Goal: Task Accomplishment & Management: Manage account settings

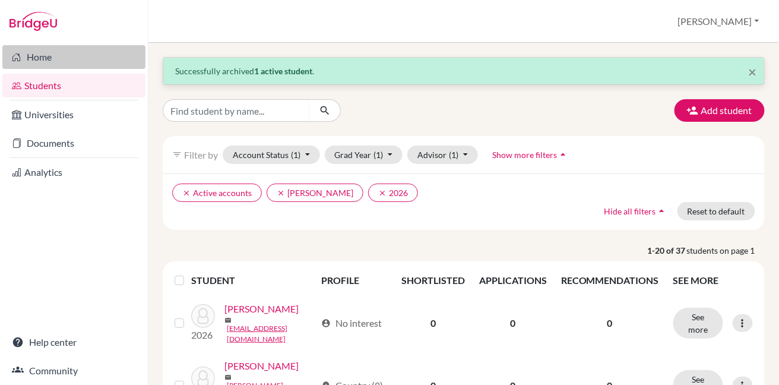
click at [36, 54] on link "Home" at bounding box center [73, 57] width 143 height 24
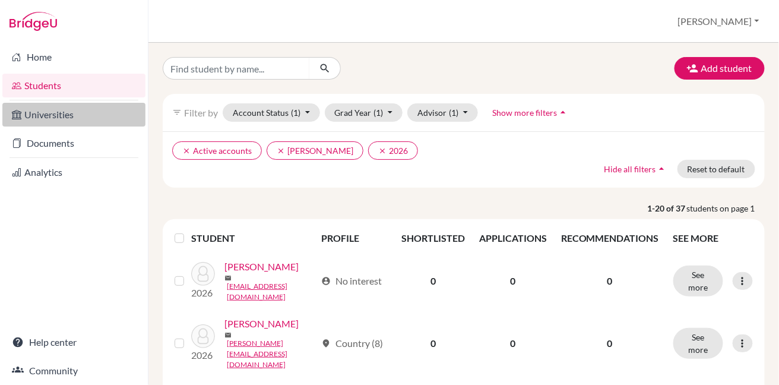
click at [48, 112] on link "Universities" at bounding box center [73, 115] width 143 height 24
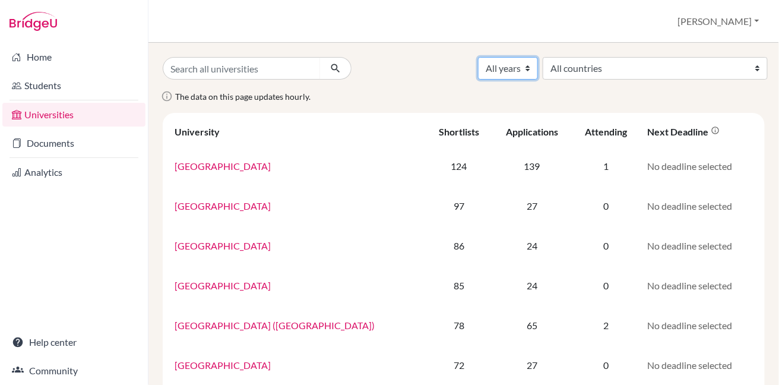
click at [538, 74] on select "All years 2028 2027 2026 2025 2024 2023 2022 2021 2020 2019 2018" at bounding box center [508, 68] width 60 height 23
select select "2027"
click at [538, 57] on select "All years 2028 2027 2026 2025 2024 2023 2022 2021 2020 2019 2018" at bounding box center [508, 68] width 60 height 23
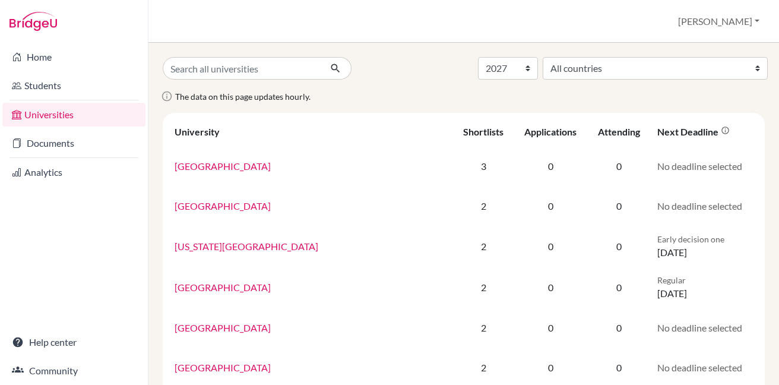
select select "2027"
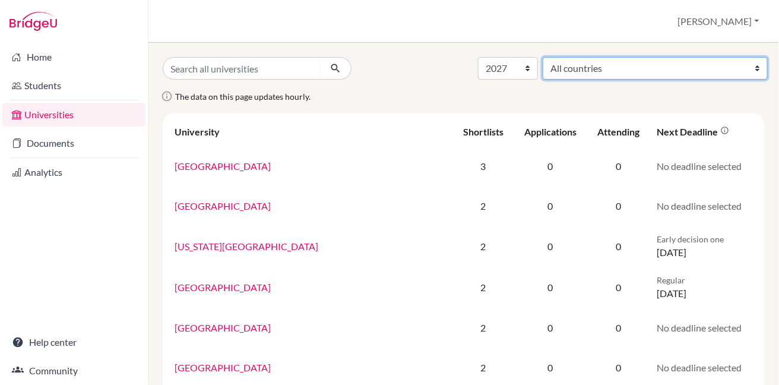
click at [751, 72] on select "All countries Aruba Australia Austria Bahrain Belgium Canada China Cyprus Czech…" at bounding box center [655, 68] width 225 height 23
select select "39"
click at [632, 57] on select "All countries Aruba Australia Austria Bahrain Belgium Canada China Cyprus Czech…" at bounding box center [655, 68] width 225 height 23
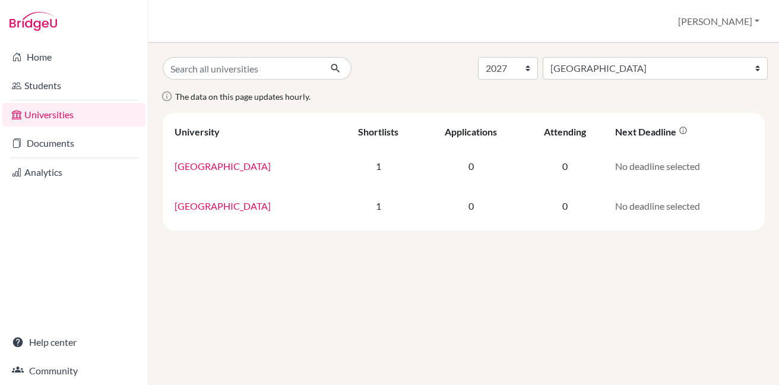
select select "2027"
select select "39"
click at [61, 141] on link "Documents" at bounding box center [73, 143] width 143 height 24
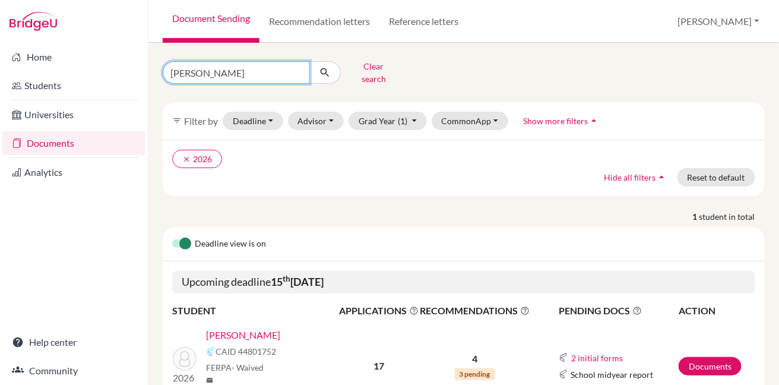
click at [296, 68] on input "[PERSON_NAME]" at bounding box center [236, 72] width 147 height 23
click at [435, 57] on div "Clear search" at bounding box center [464, 72] width 620 height 31
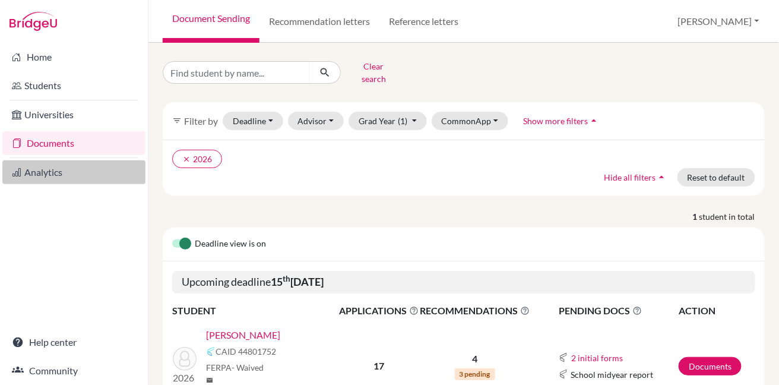
click at [58, 172] on link "Analytics" at bounding box center [73, 172] width 143 height 24
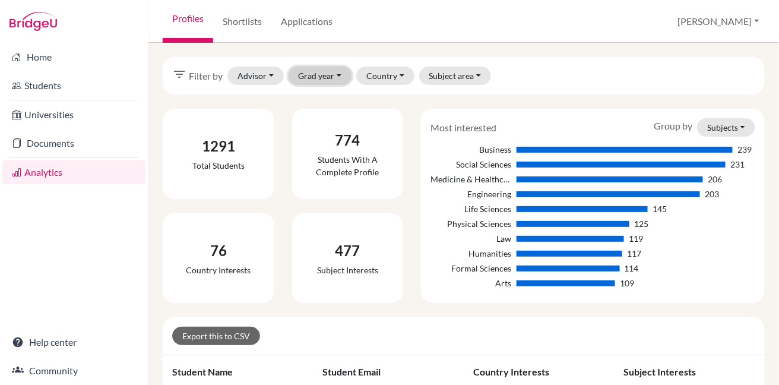
click at [320, 79] on button "Grad year" at bounding box center [321, 76] width 64 height 18
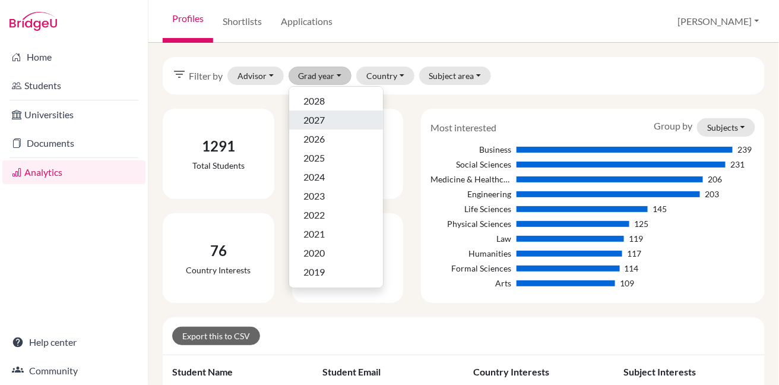
click at [312, 121] on span "2027" at bounding box center [313, 120] width 21 height 14
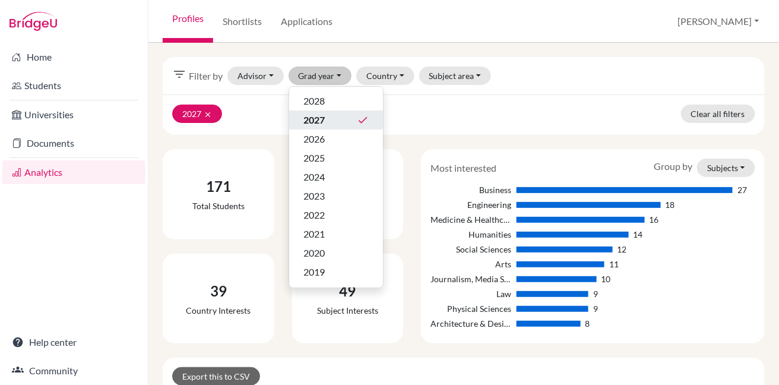
click at [578, 73] on div "filter_list Filter by Advisor Admin, Database Leather, Jennifer Marshall, Brian…" at bounding box center [464, 75] width 602 height 37
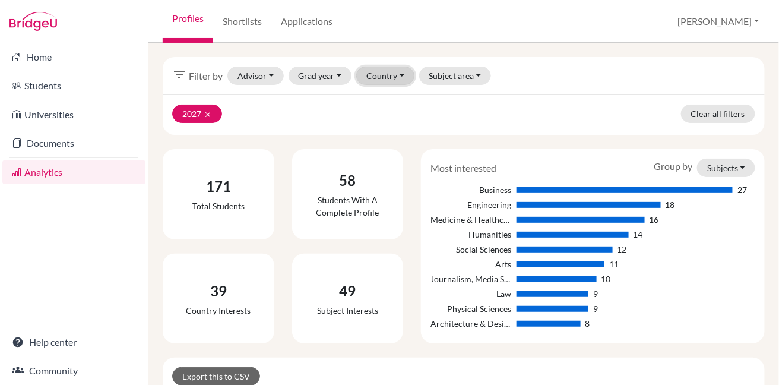
click at [401, 78] on button "Country" at bounding box center [385, 76] width 58 height 18
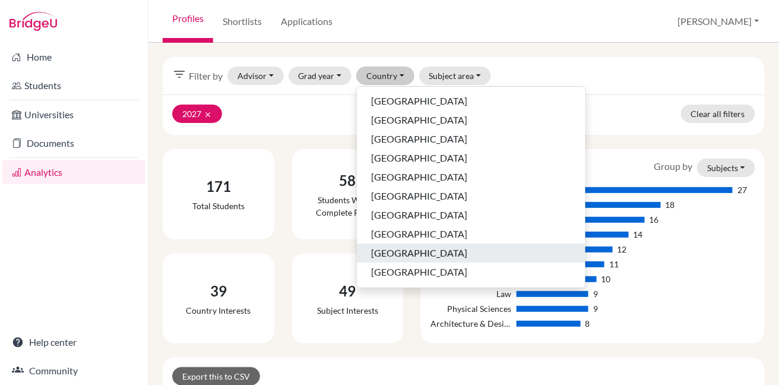
click at [382, 253] on span "Canada" at bounding box center [419, 253] width 96 height 14
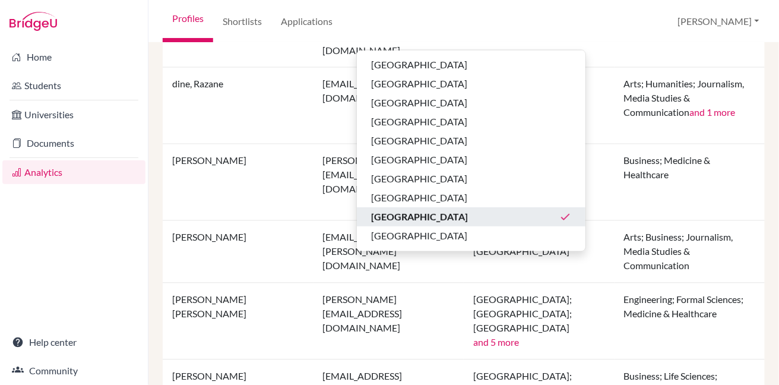
scroll to position [503, 0]
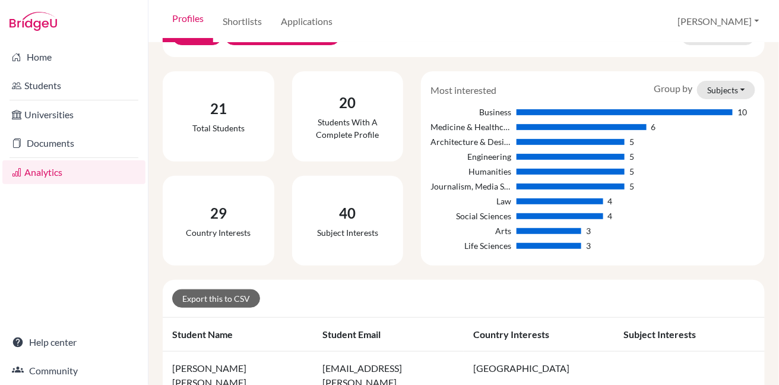
scroll to position [0, 0]
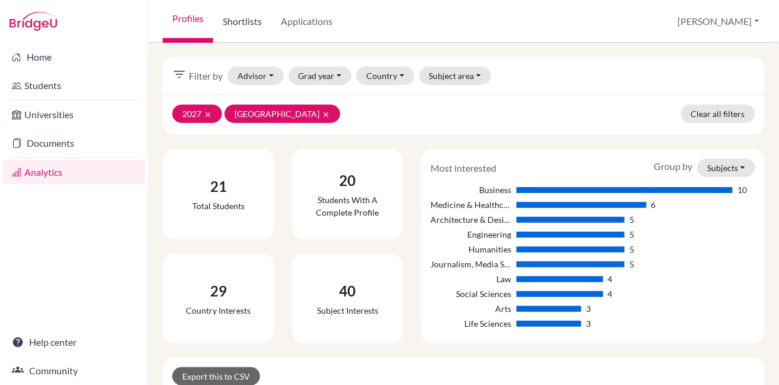
click at [250, 23] on link "Shortlists" at bounding box center [242, 21] width 58 height 43
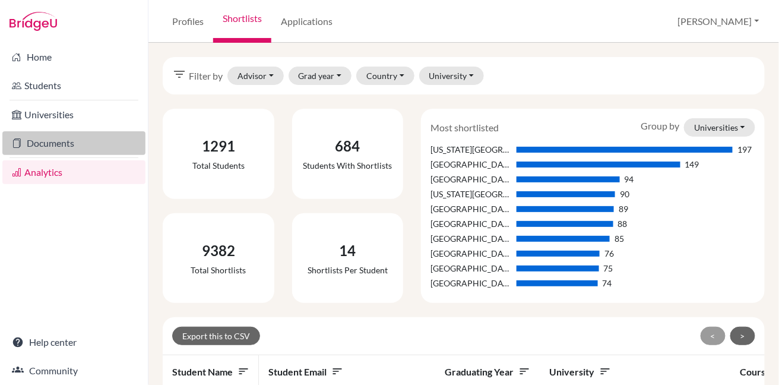
click at [58, 148] on link "Documents" at bounding box center [73, 143] width 143 height 24
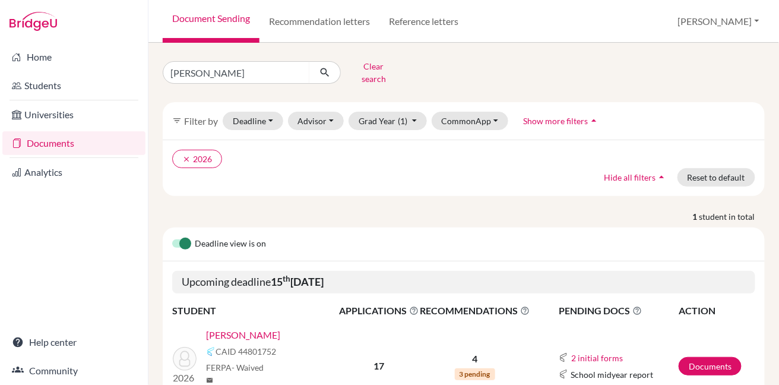
click at [237, 328] on link "[PERSON_NAME]" at bounding box center [243, 335] width 74 height 14
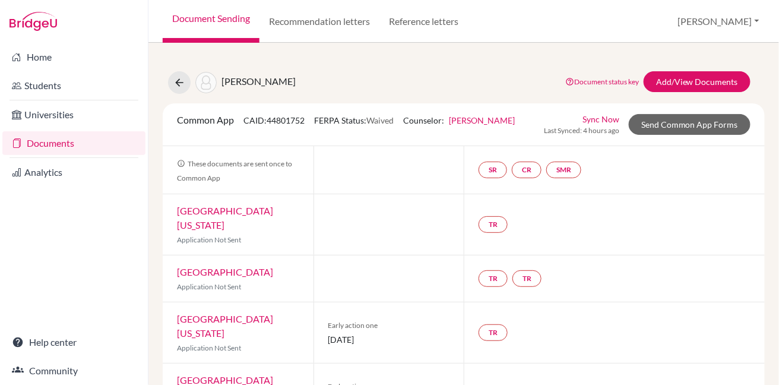
click at [594, 119] on link "Sync Now" at bounding box center [601, 119] width 37 height 12
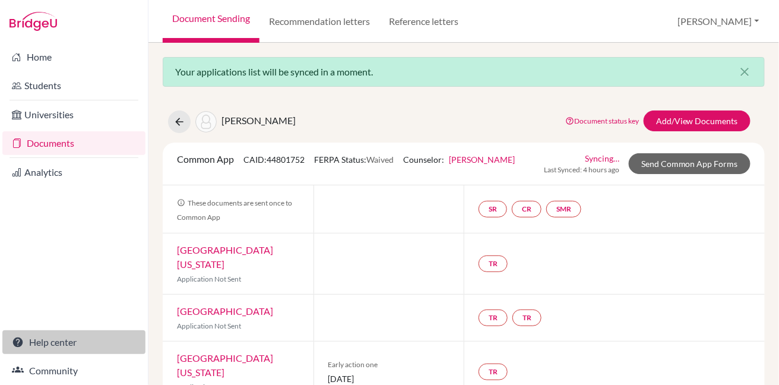
click at [59, 343] on link "Help center" at bounding box center [73, 342] width 143 height 24
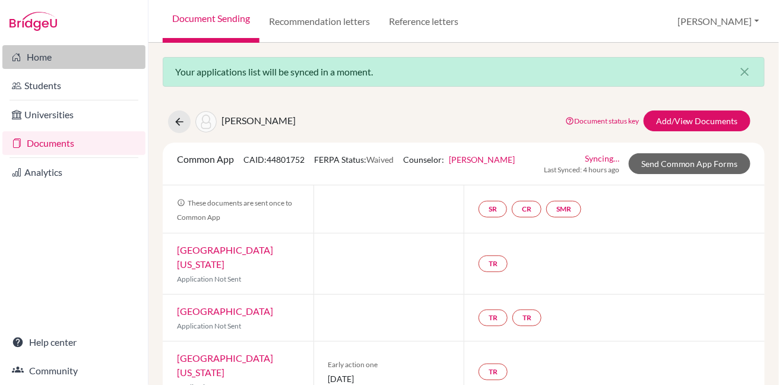
click at [40, 56] on link "Home" at bounding box center [73, 57] width 143 height 24
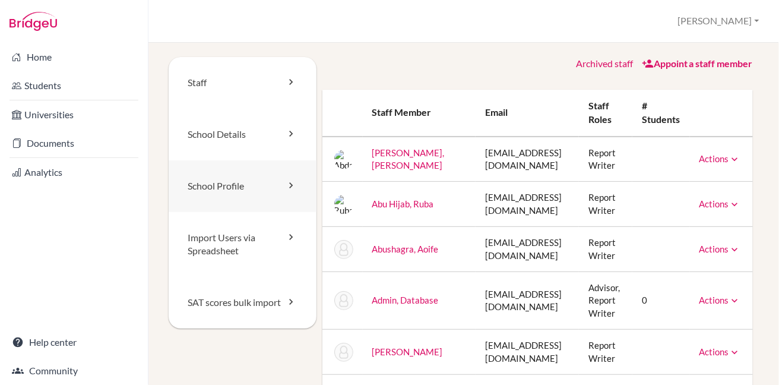
click at [217, 184] on link "School Profile" at bounding box center [243, 186] width 148 height 52
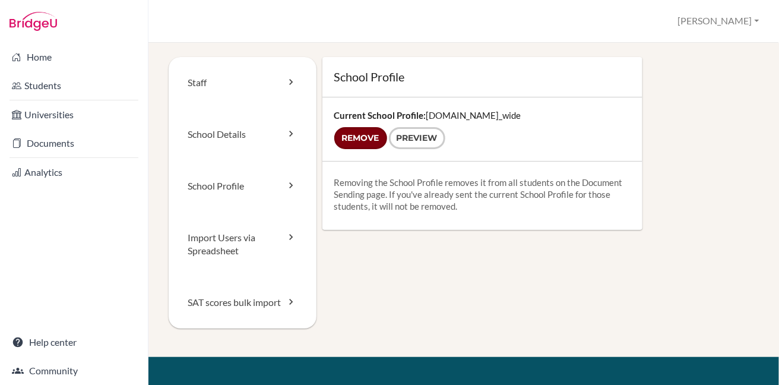
click at [365, 140] on input "Remove" at bounding box center [360, 138] width 53 height 22
click at [358, 137] on input "Remove" at bounding box center [360, 138] width 53 height 22
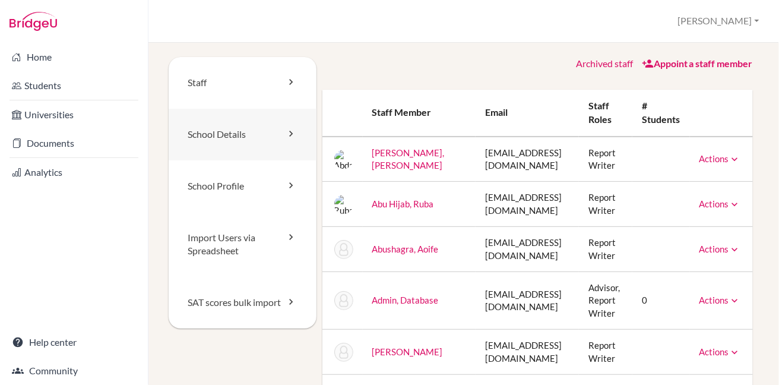
click at [222, 132] on link "School Details" at bounding box center [243, 135] width 148 height 52
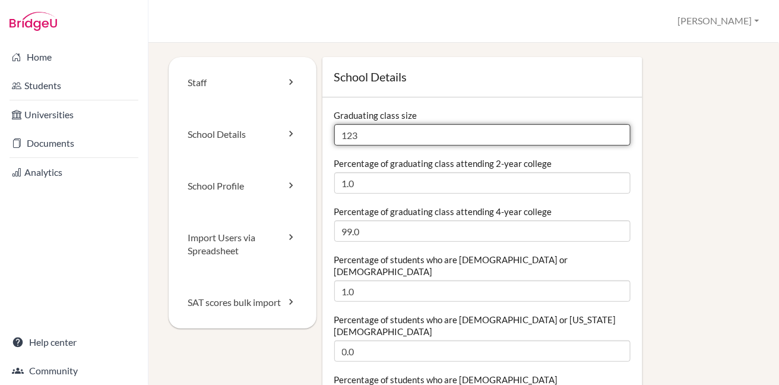
click at [369, 136] on input "123" at bounding box center [482, 134] width 296 height 21
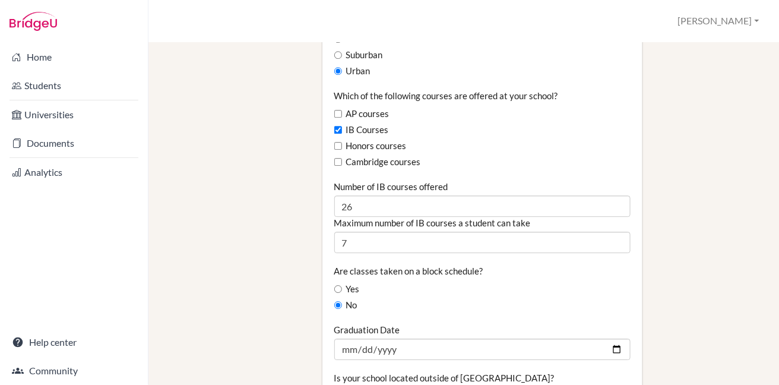
scroll to position [770, 0]
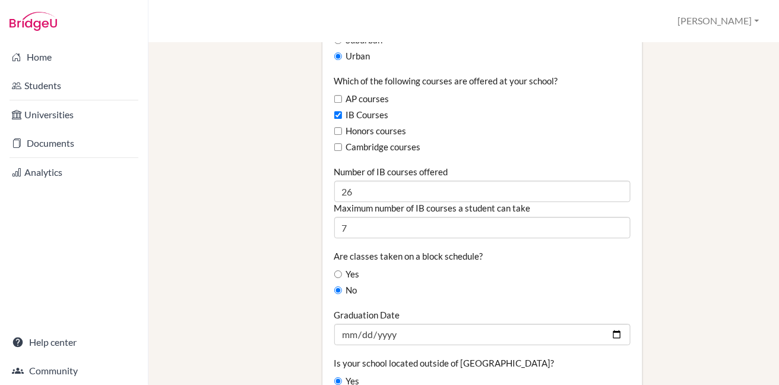
type input "138"
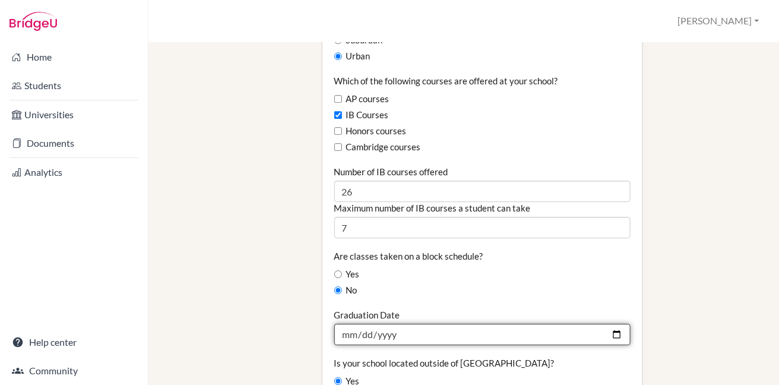
click at [609, 324] on input "2024-07-05" at bounding box center [482, 334] width 296 height 21
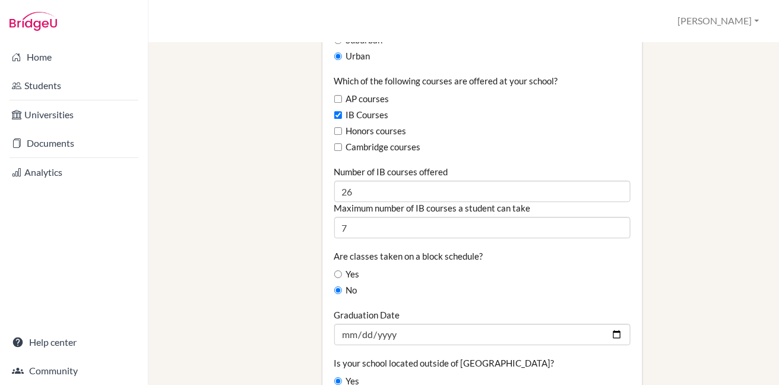
type input "2026-07-05"
click at [529, 284] on div "No" at bounding box center [482, 290] width 296 height 13
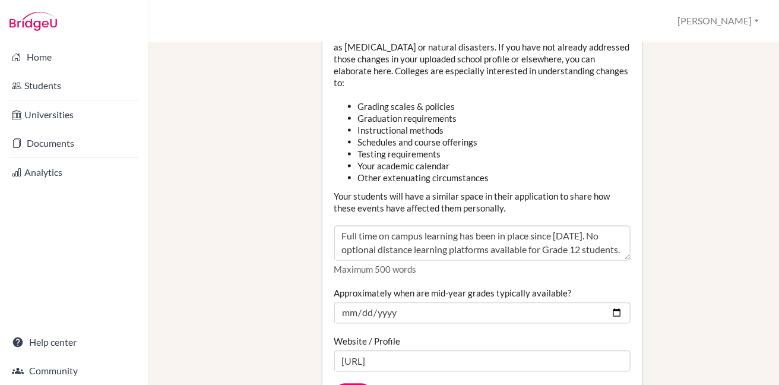
scroll to position [1406, 0]
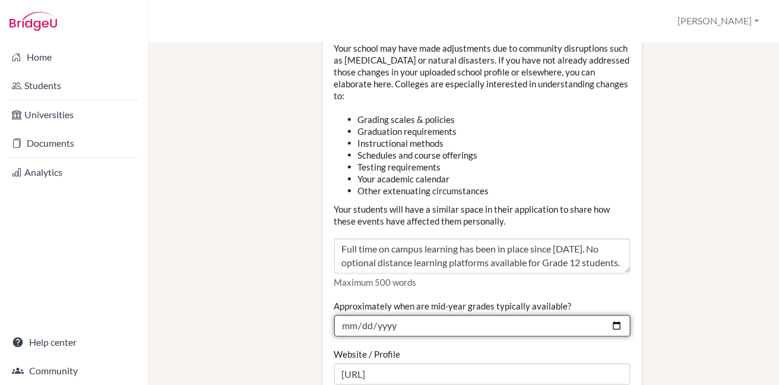
click at [607, 315] on input "2024-01-15" at bounding box center [482, 325] width 296 height 21
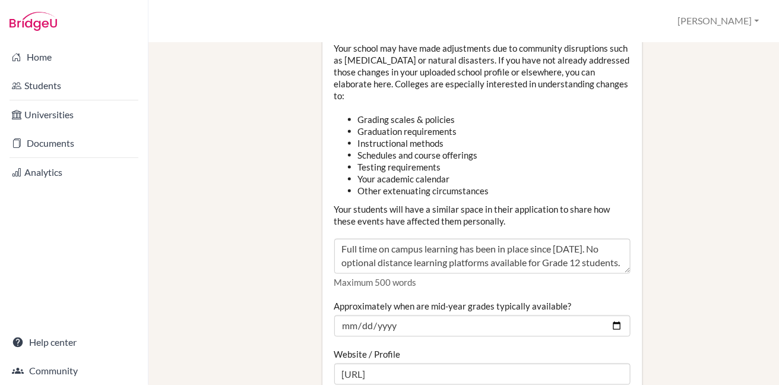
type input "2026-01-15"
click at [576, 349] on div "Website / Profile https://www.ris.aer" at bounding box center [482, 367] width 296 height 36
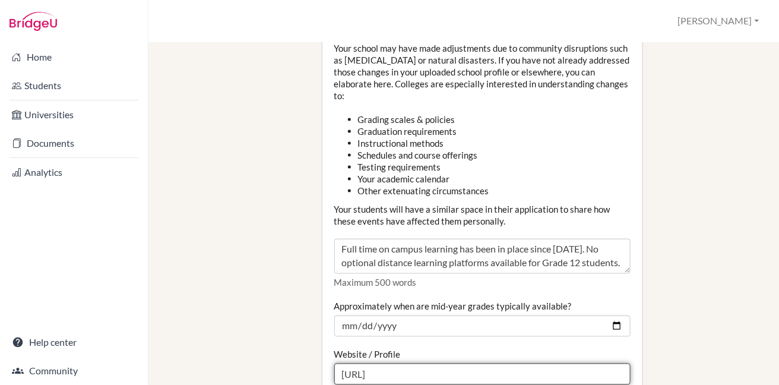
click at [429, 363] on input "https://www.ris.aer" at bounding box center [482, 373] width 296 height 21
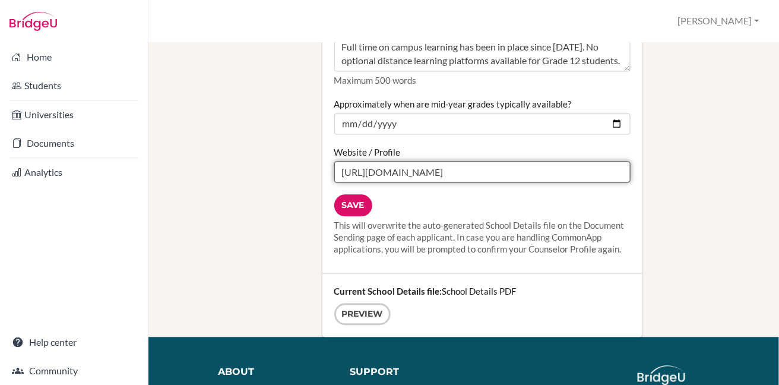
scroll to position [1631, 0]
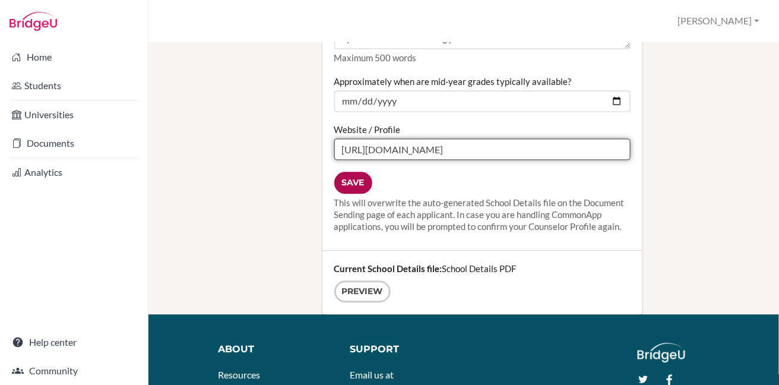
type input "https://www.ris.ae"
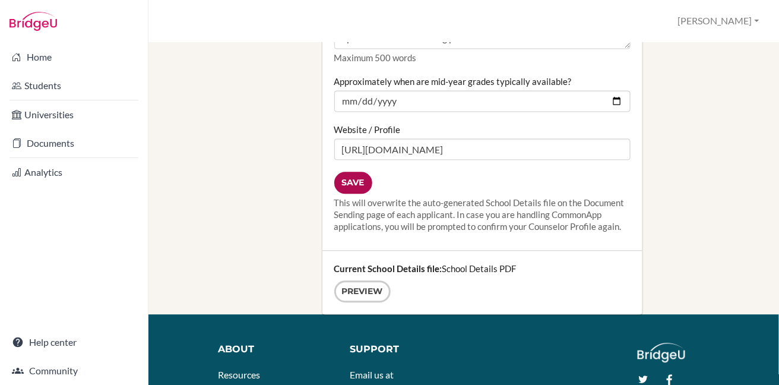
click at [350, 172] on input "Save" at bounding box center [353, 183] width 38 height 22
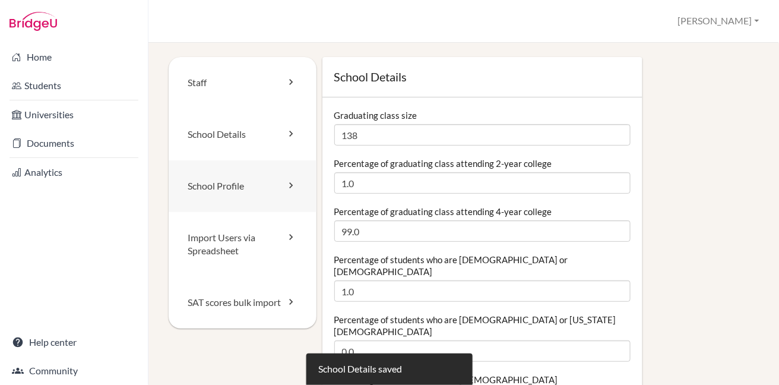
click at [219, 178] on link "School Profile" at bounding box center [243, 186] width 148 height 52
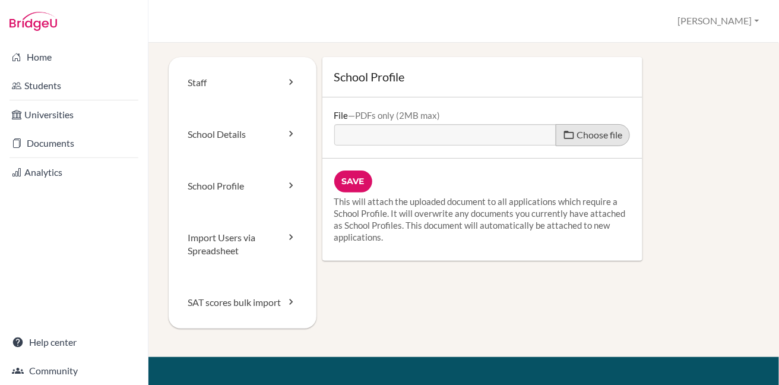
click at [597, 134] on span "Choose file" at bounding box center [600, 134] width 46 height 11
click at [516, 134] on input "Choose file" at bounding box center [425, 131] width 182 height 14
click at [586, 138] on span "Choose file" at bounding box center [600, 134] width 46 height 11
click at [516, 138] on input "Choose file" at bounding box center [425, 131] width 182 height 14
type input "C:\fakepath\SchoolProfile2025.26.pdf"
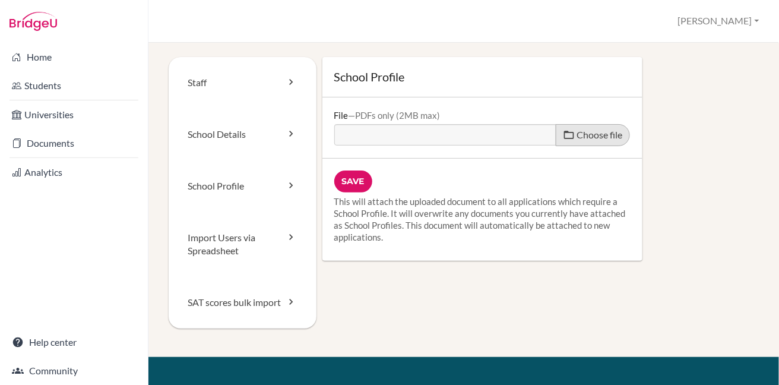
type input "SchoolProfile2025.26.pdf"
click at [359, 180] on input "Save" at bounding box center [353, 181] width 38 height 22
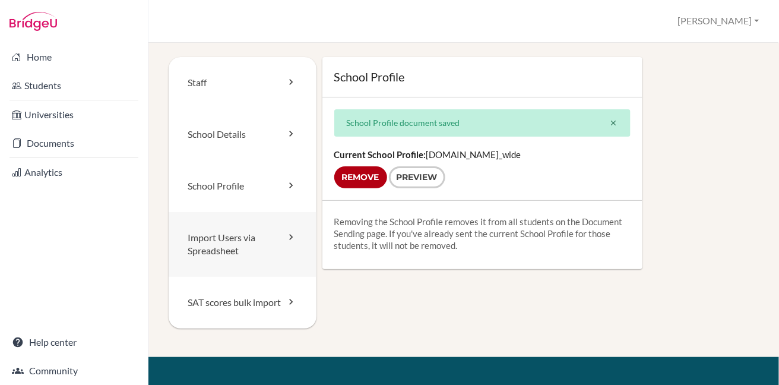
click at [200, 242] on link "Import Users via Spreadsheet" at bounding box center [243, 244] width 148 height 65
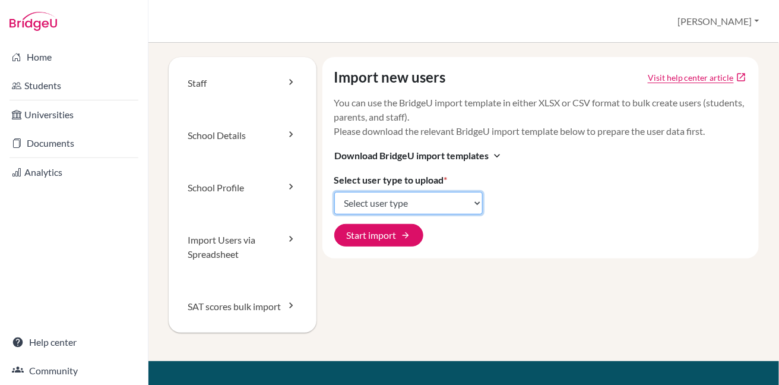
click at [475, 206] on select "Select user type Students Students and parents Parents Advisors Report writers" at bounding box center [408, 203] width 148 height 23
click at [207, 84] on link "Staff" at bounding box center [243, 83] width 148 height 52
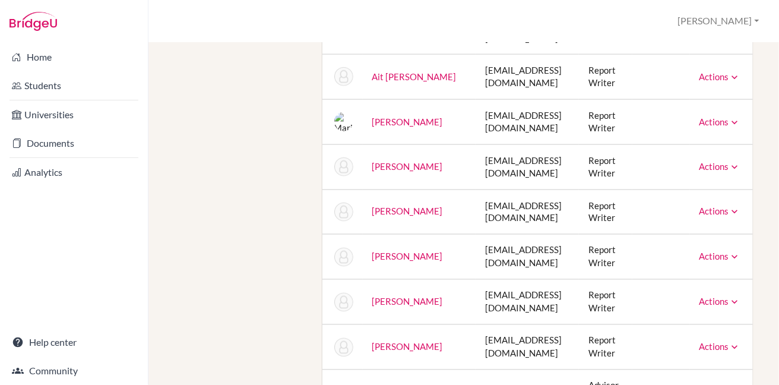
scroll to position [495, 0]
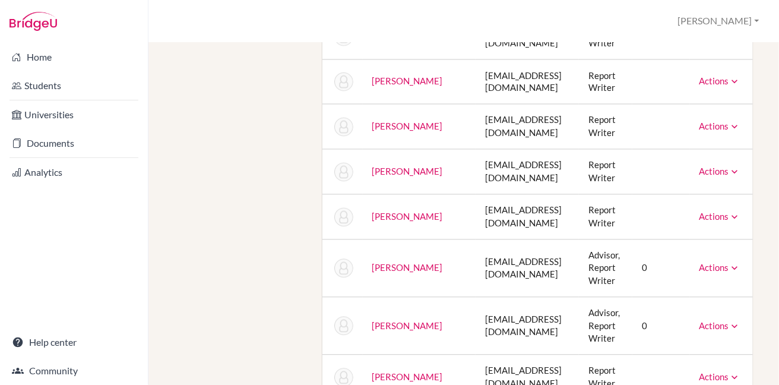
click at [730, 80] on icon at bounding box center [735, 82] width 12 height 12
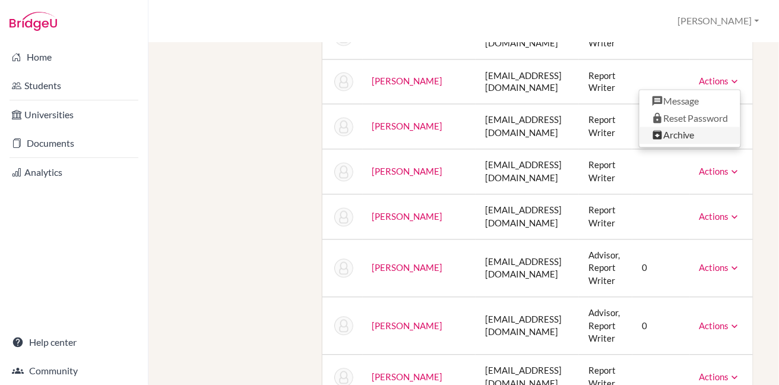
click at [695, 132] on link "Archive" at bounding box center [690, 135] width 101 height 17
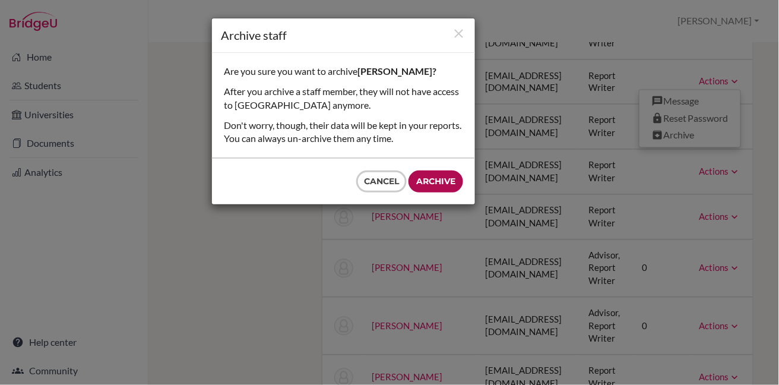
click at [421, 183] on input "Archive" at bounding box center [436, 181] width 55 height 22
type input "Archive"
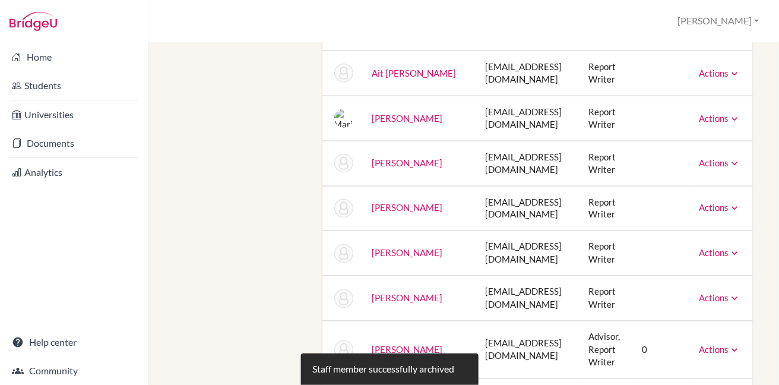
scroll to position [343, 0]
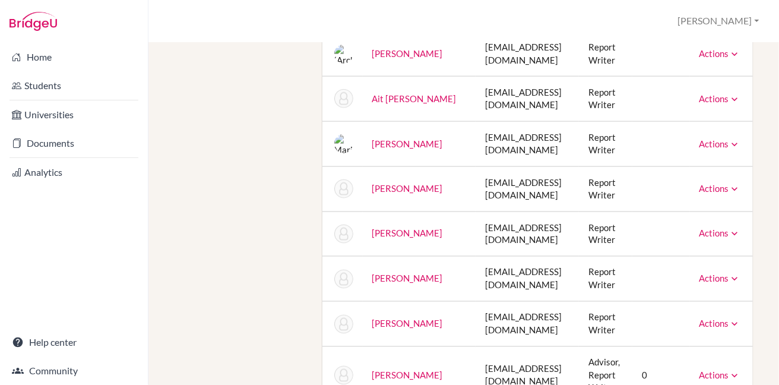
click at [729, 191] on icon at bounding box center [735, 189] width 12 height 12
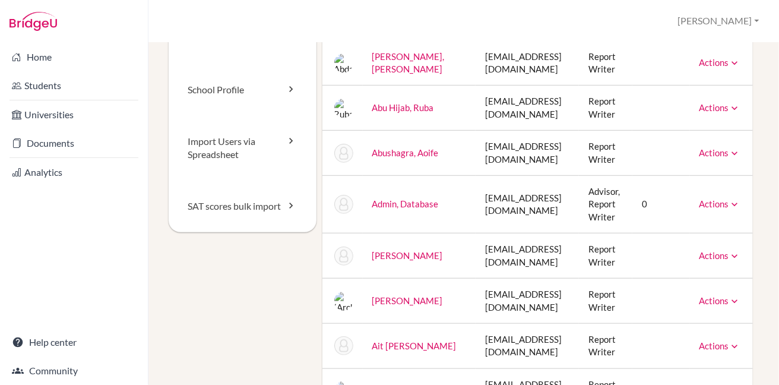
scroll to position [0, 0]
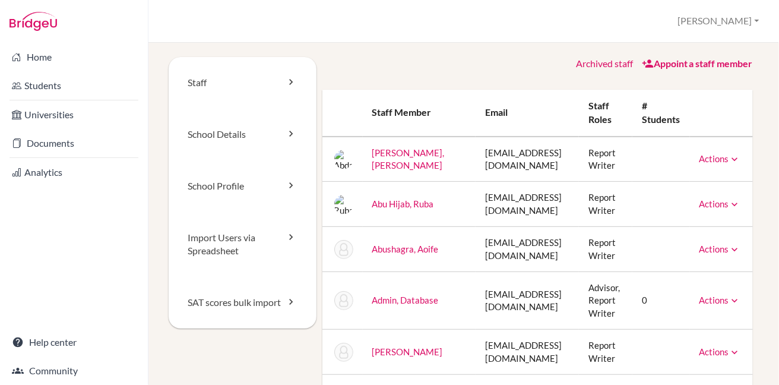
click at [729, 349] on icon at bounding box center [735, 352] width 12 height 12
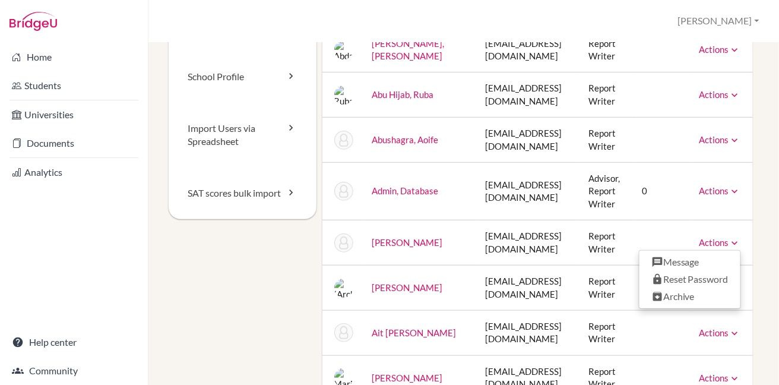
scroll to position [161, 0]
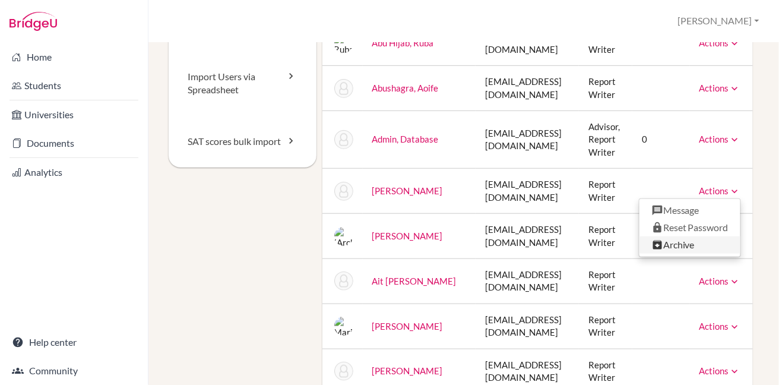
click at [668, 249] on link "Archive" at bounding box center [690, 244] width 101 height 17
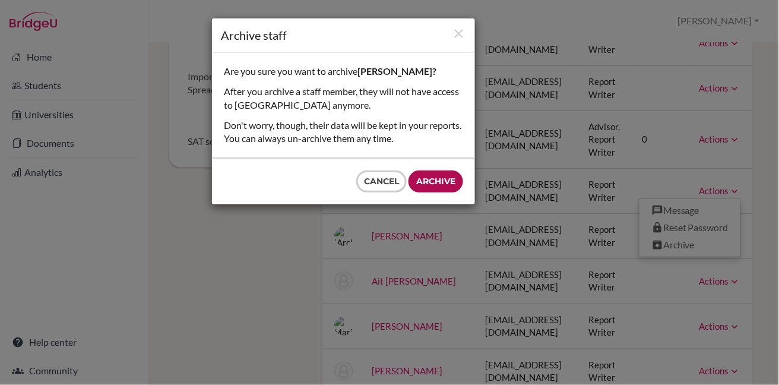
click at [449, 184] on input "Archive" at bounding box center [436, 181] width 55 height 22
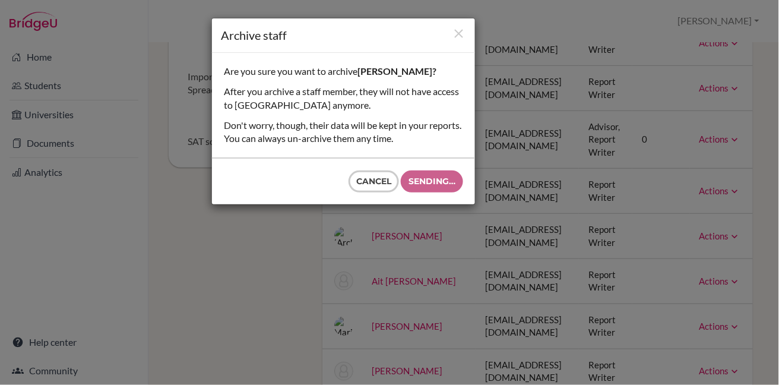
type input "Archive"
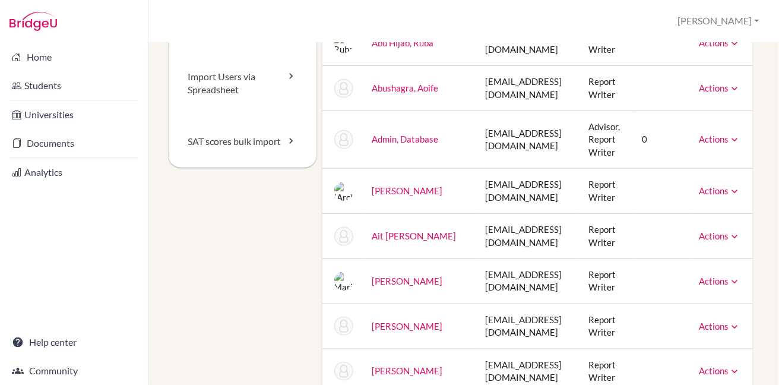
click at [729, 325] on icon at bounding box center [735, 327] width 12 height 12
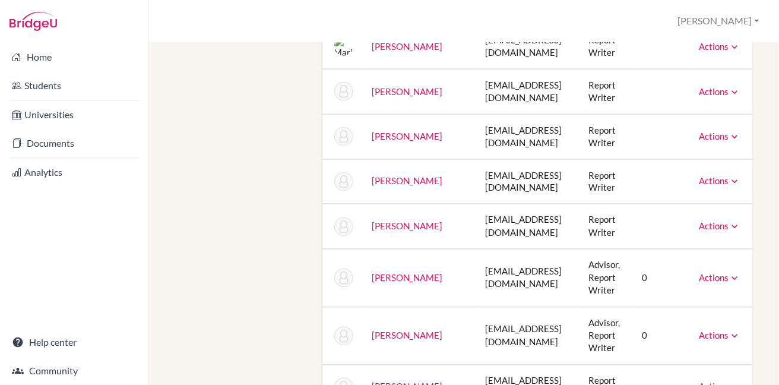
scroll to position [404, 0]
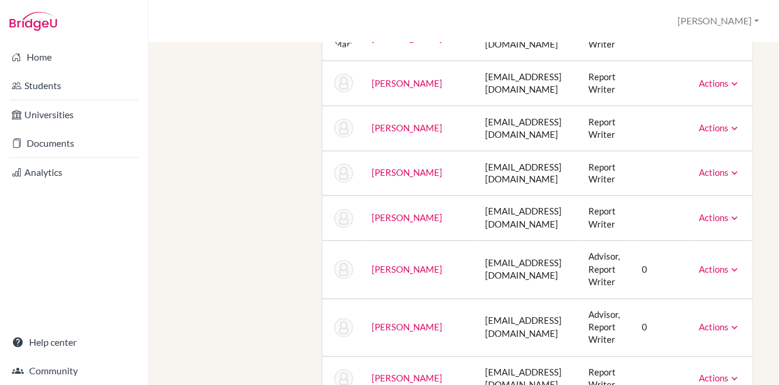
click at [729, 265] on icon at bounding box center [735, 270] width 12 height 12
click at [758, 256] on div "Staff School Details School Profile Import Users via Spreadsheet SAT scores bul…" at bounding box center [463, 214] width 631 height 342
click at [729, 328] on icon at bounding box center [735, 328] width 12 height 12
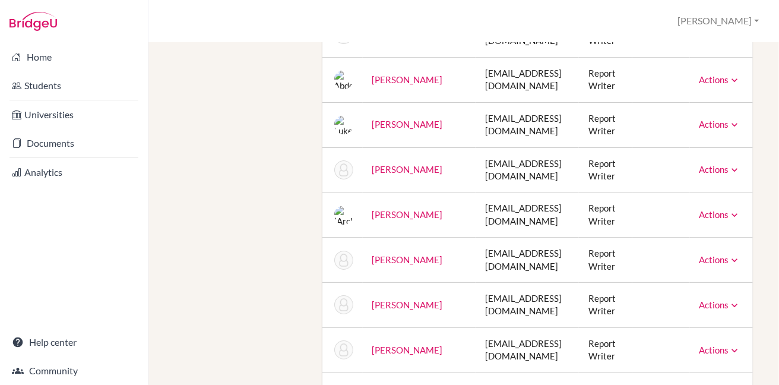
scroll to position [1012, 0]
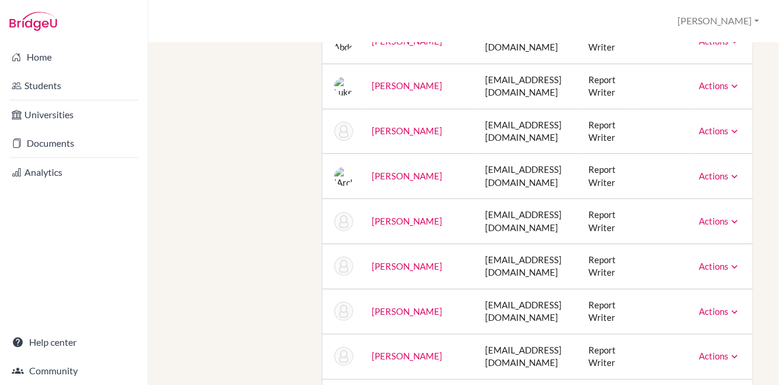
click at [729, 173] on icon at bounding box center [735, 176] width 12 height 12
click at [729, 219] on icon at bounding box center [735, 222] width 12 height 12
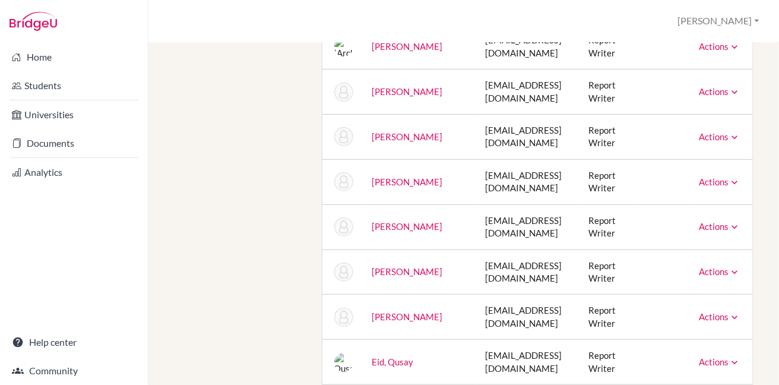
scroll to position [1159, 0]
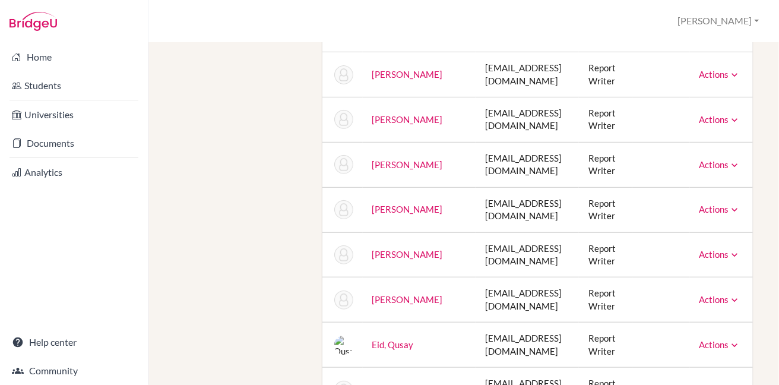
click at [729, 211] on icon at bounding box center [735, 210] width 12 height 12
click at [763, 216] on div "Staff School Details School Profile Import Users via Spreadsheet SAT scores bul…" at bounding box center [463, 214] width 631 height 342
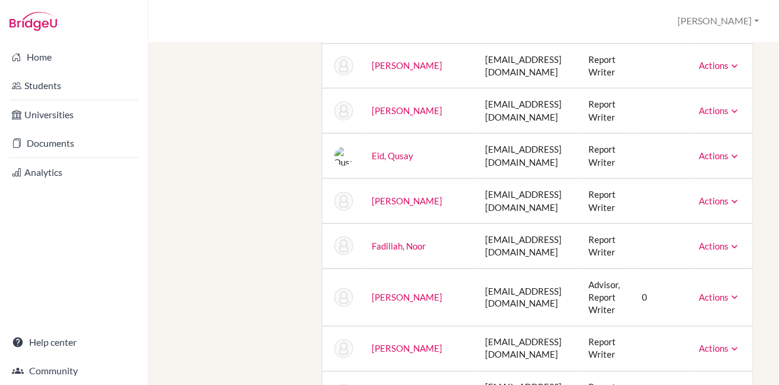
scroll to position [1356, 0]
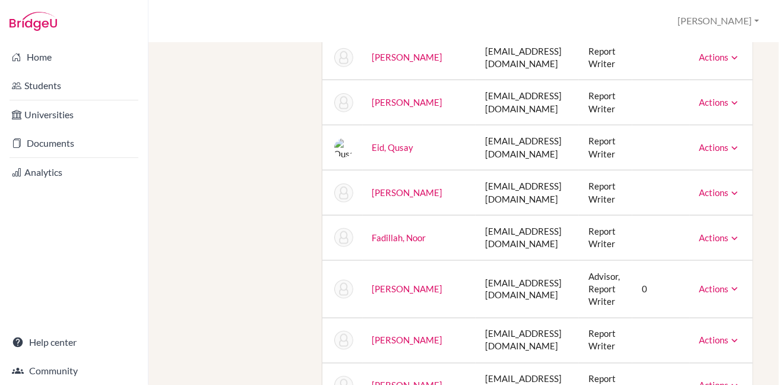
click at [729, 236] on icon at bounding box center [735, 238] width 12 height 12
click at [729, 285] on icon at bounding box center [735, 289] width 12 height 12
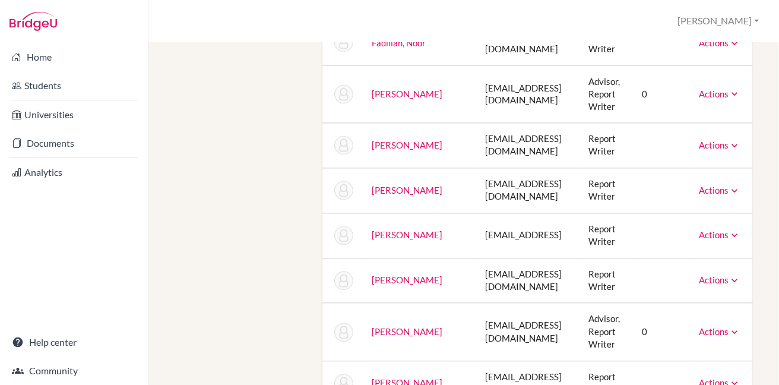
scroll to position [1559, 0]
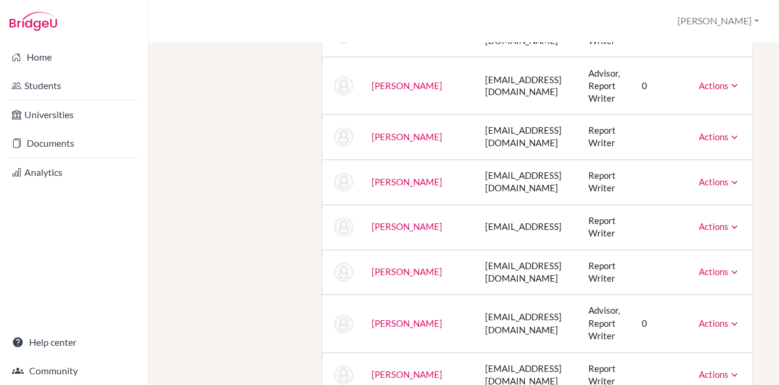
click at [729, 320] on icon at bounding box center [735, 324] width 12 height 12
click at [760, 307] on div "Staff School Details School Profile Import Users via Spreadsheet SAT scores bul…" at bounding box center [463, 214] width 631 height 342
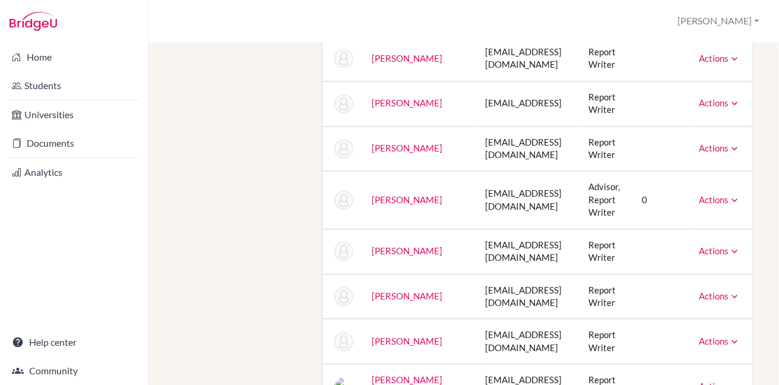
scroll to position [1700, 0]
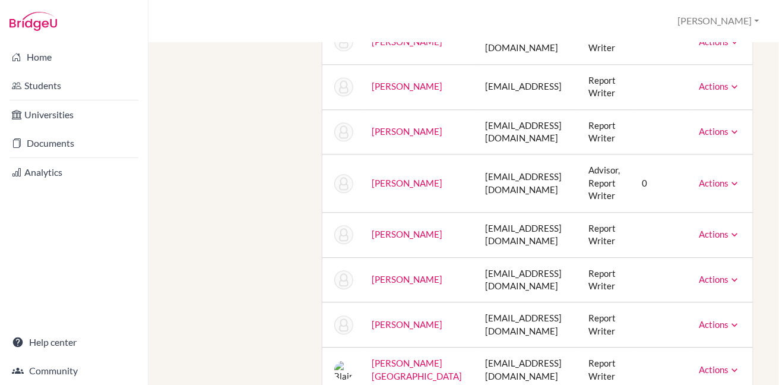
click at [729, 232] on icon at bounding box center [735, 235] width 12 height 12
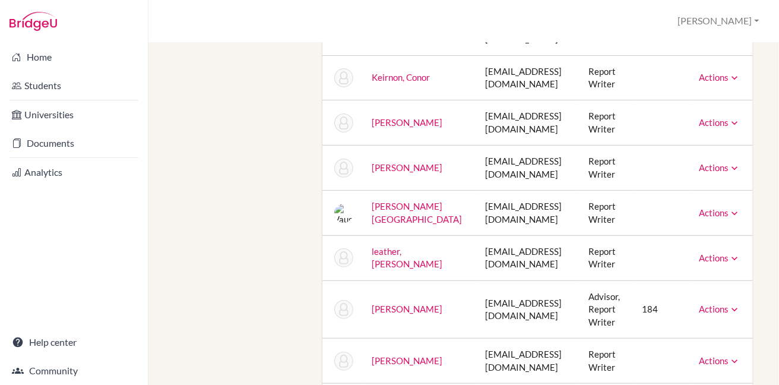
scroll to position [2219, 0]
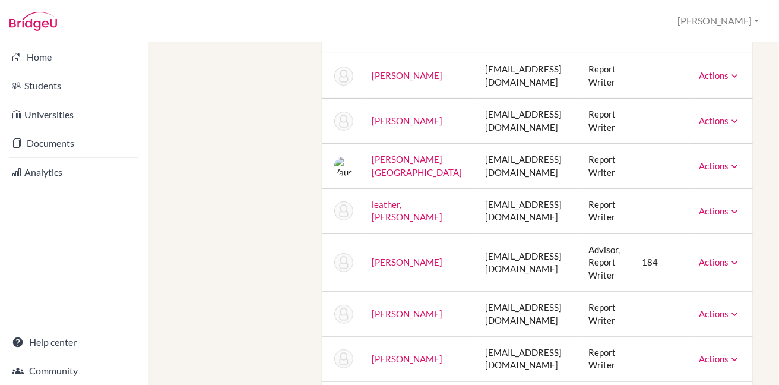
click at [730, 308] on icon at bounding box center [735, 314] width 12 height 12
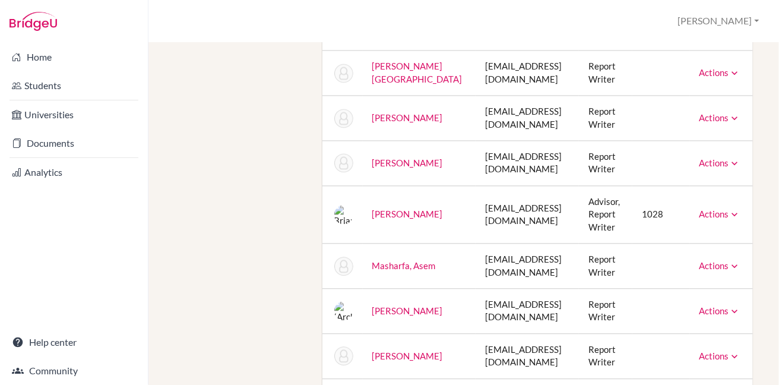
scroll to position [2715, 0]
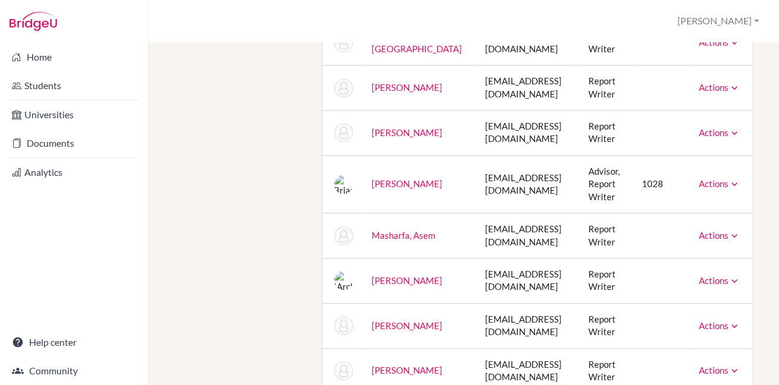
click at [729, 232] on icon at bounding box center [735, 236] width 12 height 12
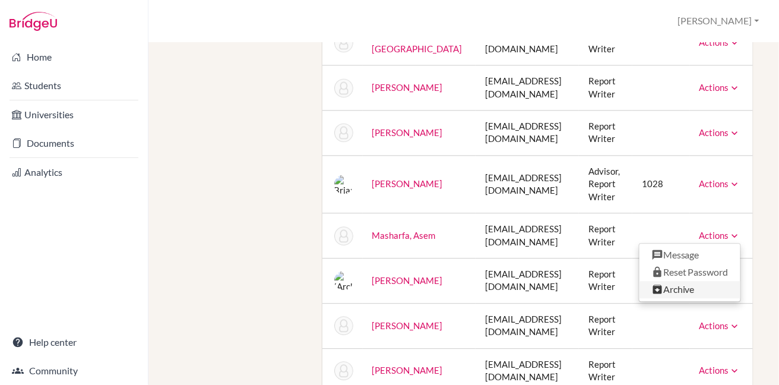
click at [671, 286] on link "Archive" at bounding box center [690, 290] width 101 height 17
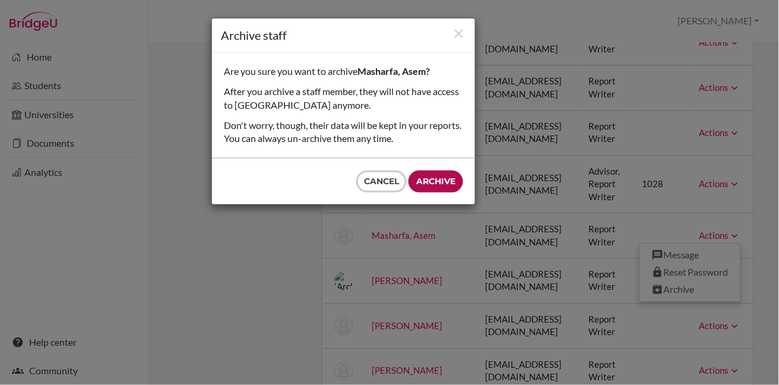
click at [439, 181] on input "Archive" at bounding box center [436, 181] width 55 height 22
type input "Archive"
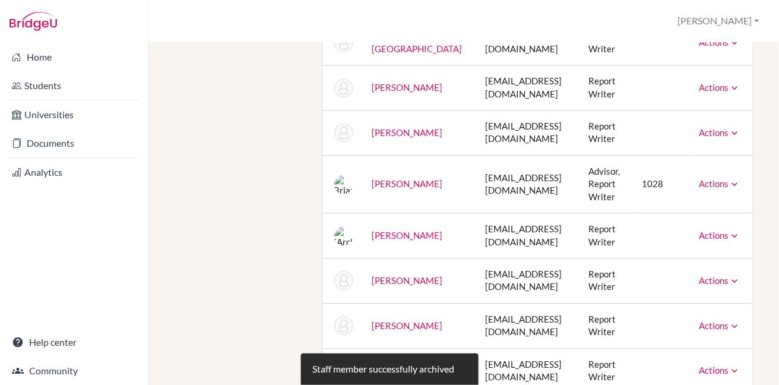
click at [729, 236] on icon at bounding box center [735, 236] width 12 height 12
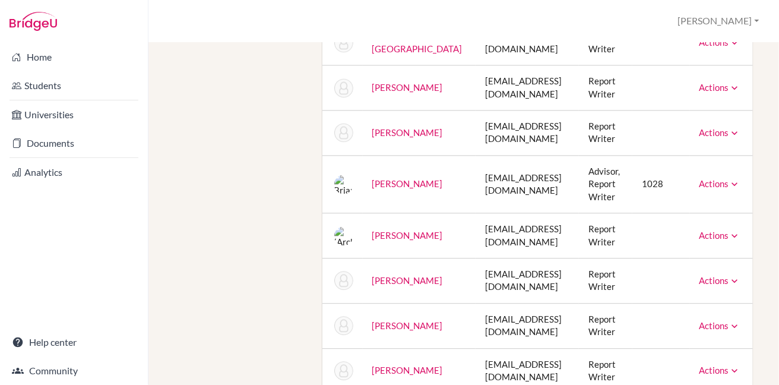
click at [729, 323] on icon at bounding box center [735, 327] width 12 height 12
click at [682, 375] on link "Archive" at bounding box center [690, 380] width 101 height 17
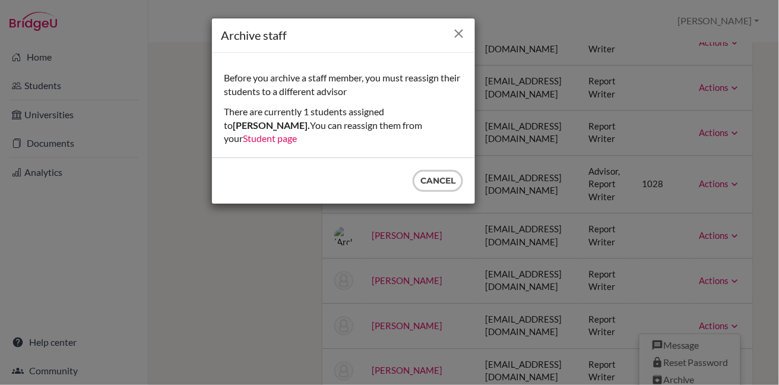
click at [456, 34] on icon "Close" at bounding box center [458, 33] width 15 height 15
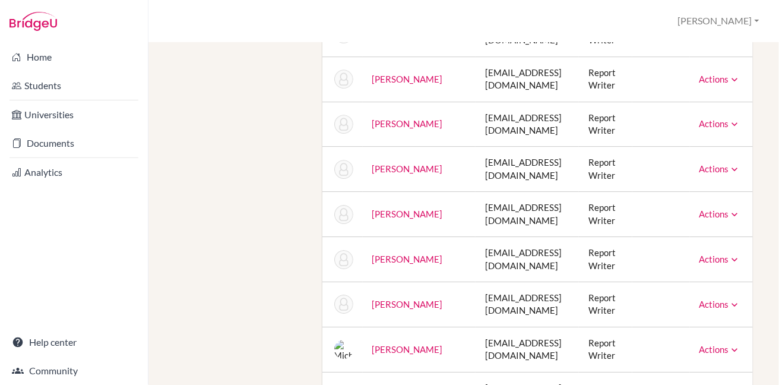
scroll to position [2970, 0]
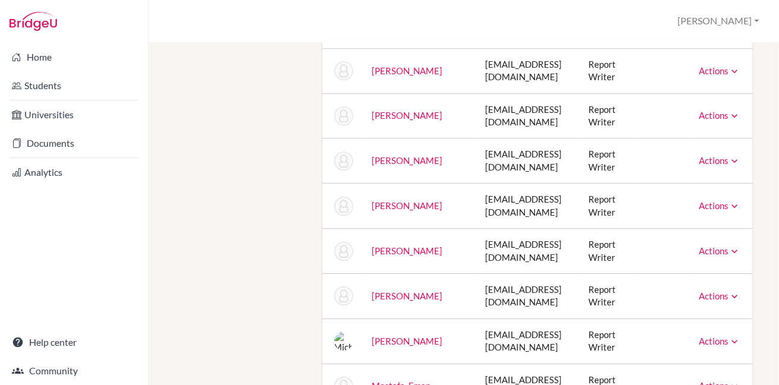
click at [729, 115] on icon at bounding box center [735, 116] width 12 height 12
click at [761, 137] on div "Staff School Details School Profile Import Users via Spreadsheet SAT scores bul…" at bounding box center [463, 214] width 631 height 342
click at [729, 338] on icon at bounding box center [735, 342] width 12 height 12
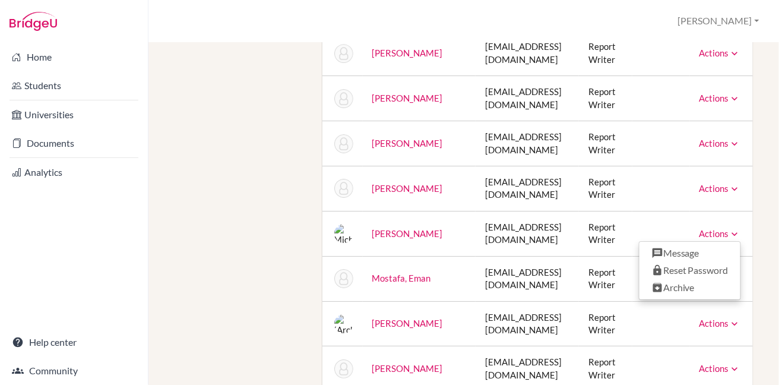
scroll to position [3086, 0]
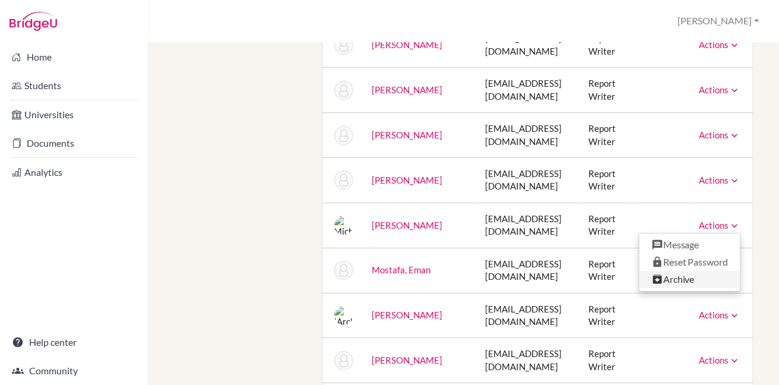
click at [666, 278] on link "Archive" at bounding box center [690, 279] width 101 height 17
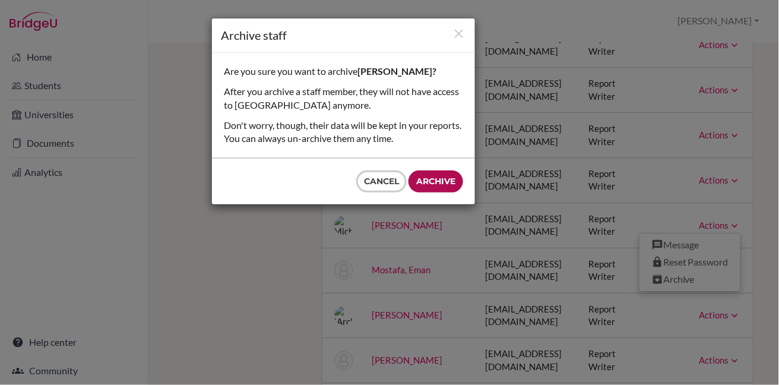
click at [429, 182] on input "Archive" at bounding box center [436, 181] width 55 height 22
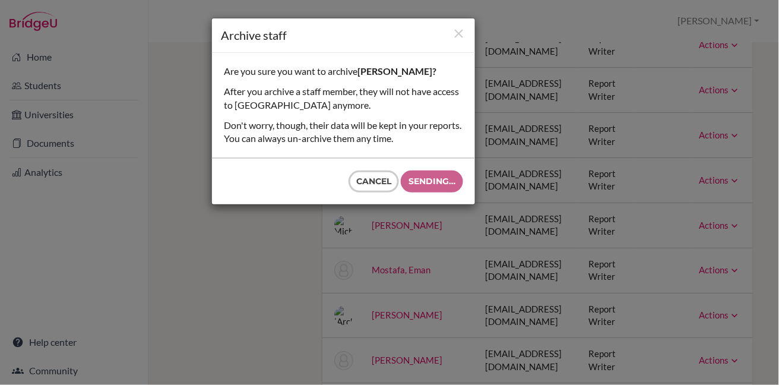
type input "Archive"
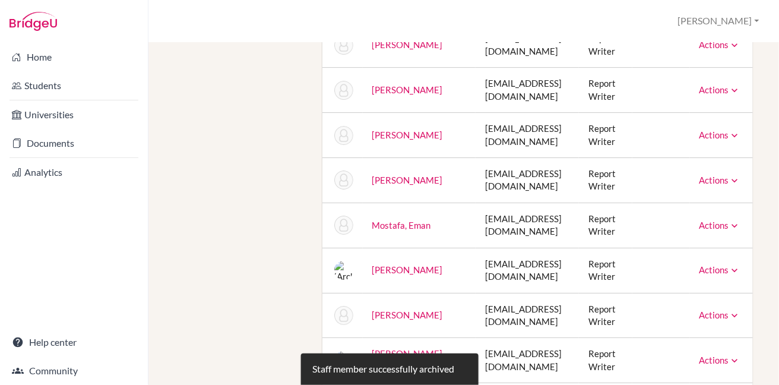
click at [729, 264] on icon at bounding box center [735, 270] width 12 height 12
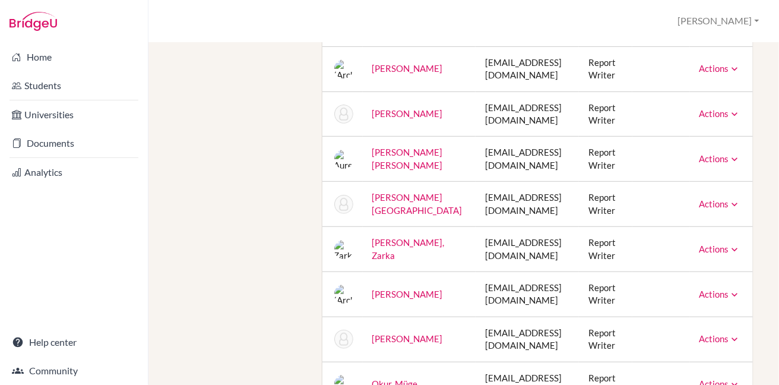
scroll to position [3291, 0]
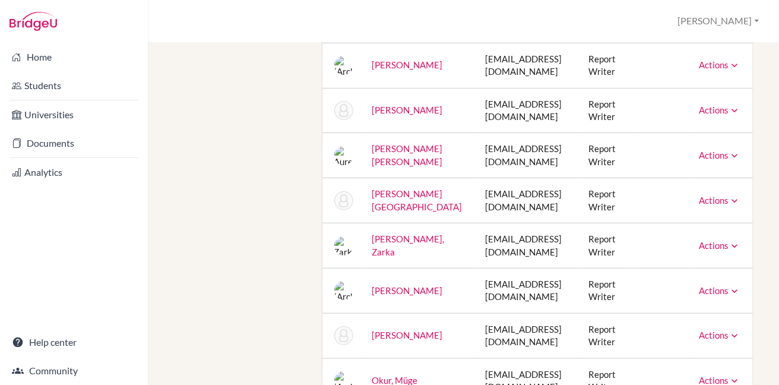
click at [729, 150] on icon at bounding box center [735, 156] width 12 height 12
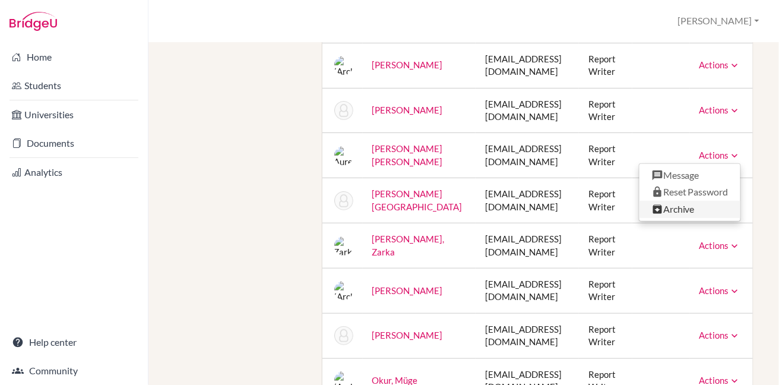
click at [681, 203] on link "Archive" at bounding box center [690, 209] width 101 height 17
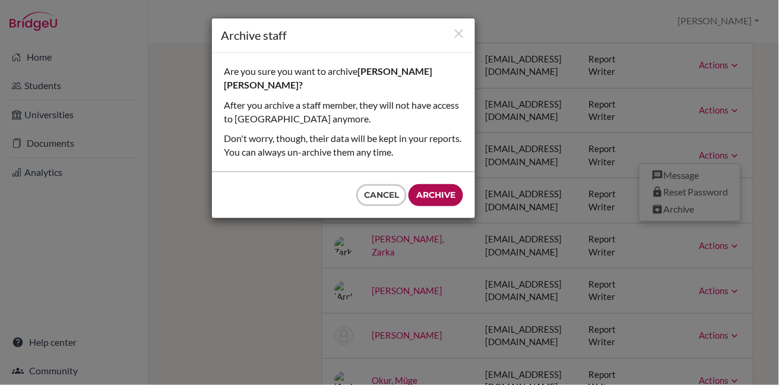
click at [430, 184] on input "Archive" at bounding box center [436, 195] width 55 height 22
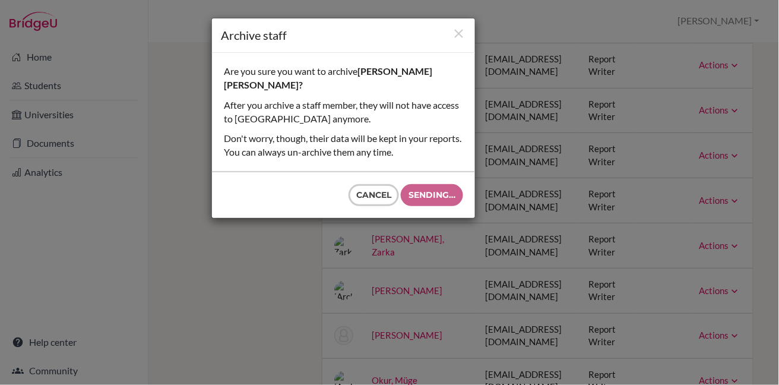
type input "Archive"
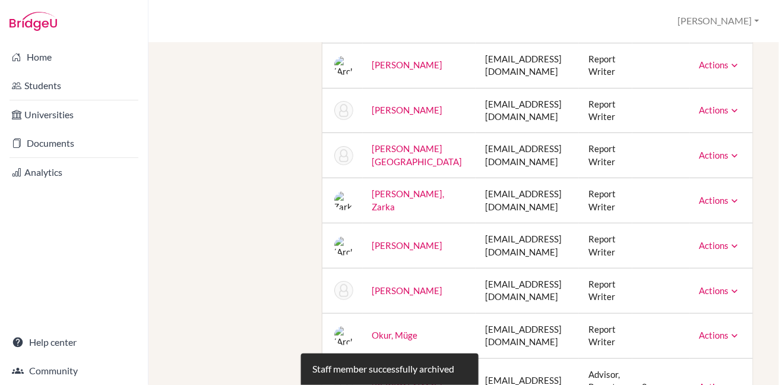
click at [729, 242] on icon at bounding box center [735, 246] width 12 height 12
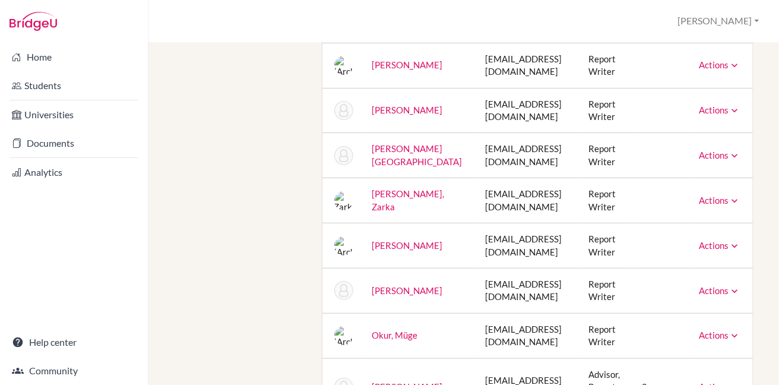
click at [729, 285] on icon at bounding box center [735, 291] width 12 height 12
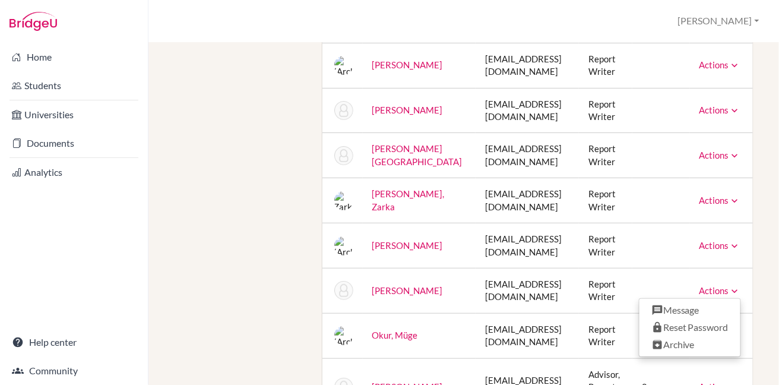
click at [757, 294] on div "Staff School Details School Profile Import Users via Spreadsheet SAT scores bul…" at bounding box center [463, 214] width 631 height 342
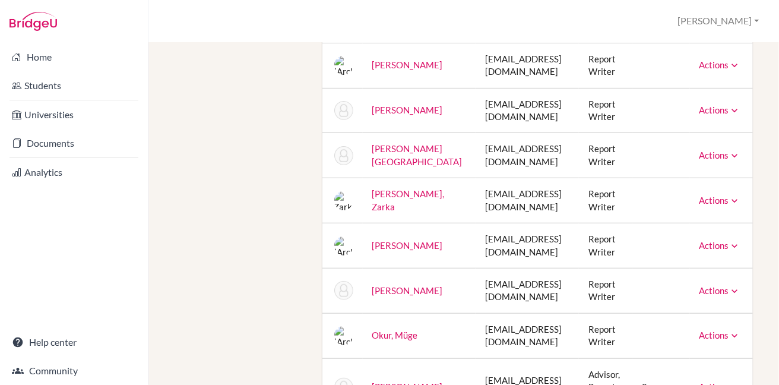
click at [729, 333] on icon at bounding box center [735, 336] width 12 height 12
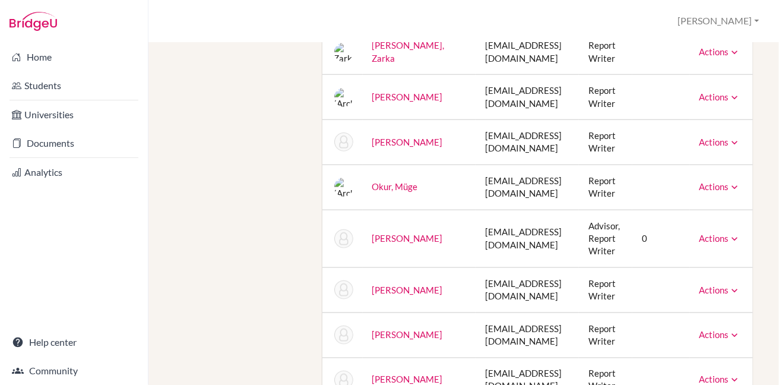
scroll to position [3444, 0]
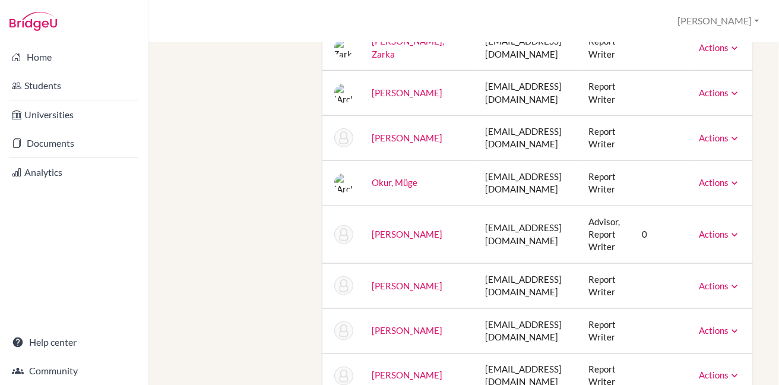
click at [729, 231] on icon at bounding box center [735, 235] width 12 height 12
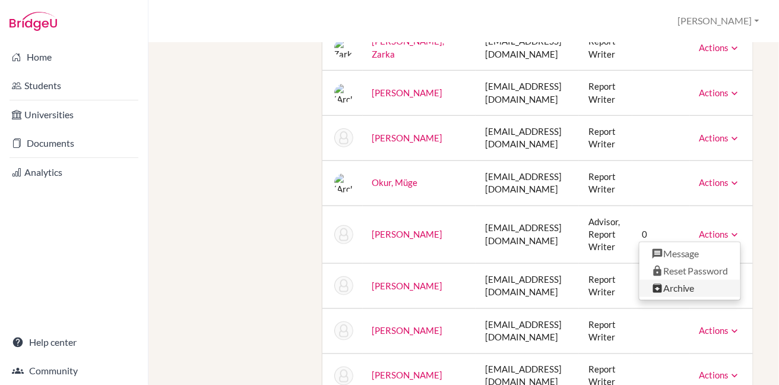
click at [687, 282] on link "Archive" at bounding box center [690, 288] width 101 height 17
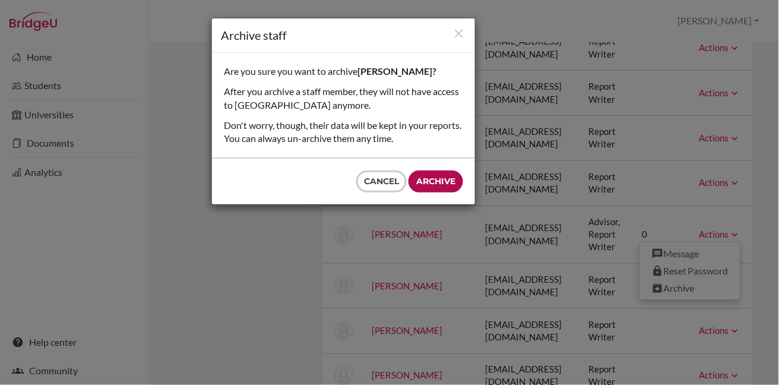
click at [445, 177] on input "Archive" at bounding box center [436, 181] width 55 height 22
type input "Archive"
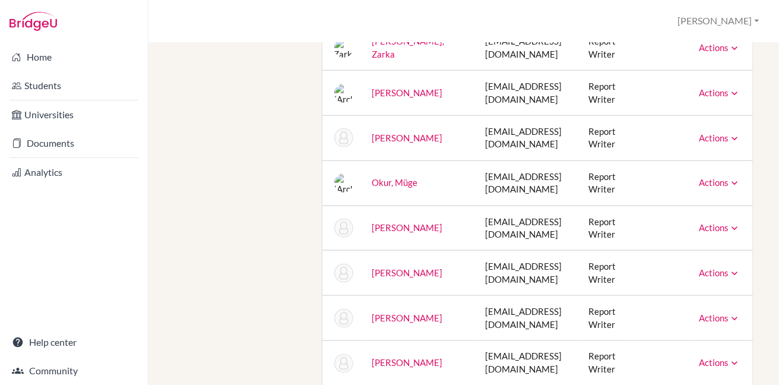
click at [730, 267] on icon at bounding box center [735, 273] width 12 height 12
click at [762, 274] on div "Staff School Details School Profile Import Users via Spreadsheet SAT scores bul…" at bounding box center [463, 214] width 631 height 342
click at [729, 312] on icon at bounding box center [735, 318] width 12 height 12
click at [766, 321] on div "Staff School Details School Profile Import Users via Spreadsheet SAT scores bul…" at bounding box center [463, 214] width 631 height 342
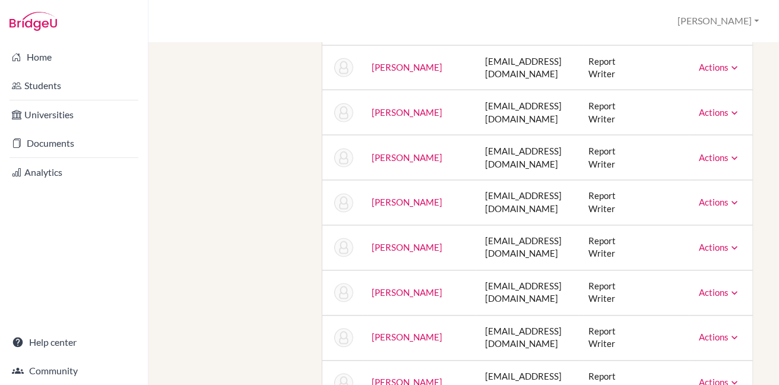
click at [731, 203] on icon at bounding box center [735, 203] width 12 height 12
click at [766, 225] on div "Staff School Details School Profile Import Users via Spreadsheet SAT scores bul…" at bounding box center [463, 214] width 631 height 342
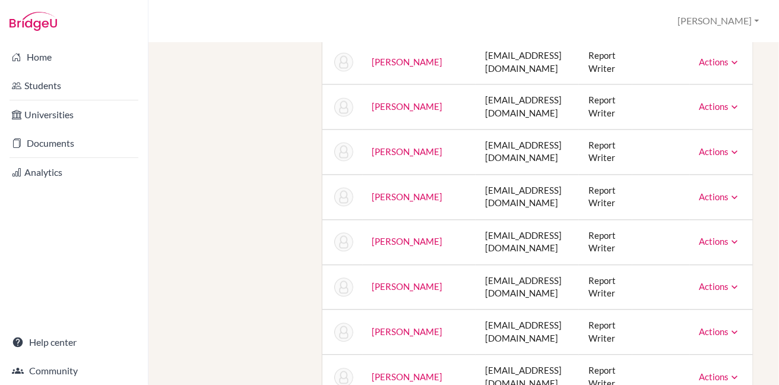
scroll to position [3733, 0]
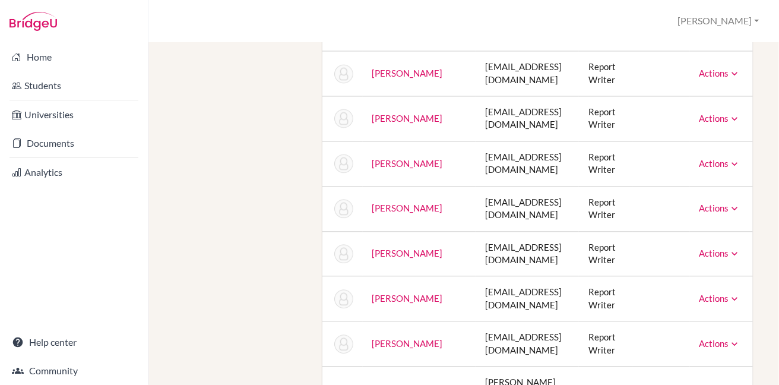
click at [729, 251] on icon at bounding box center [735, 254] width 12 height 12
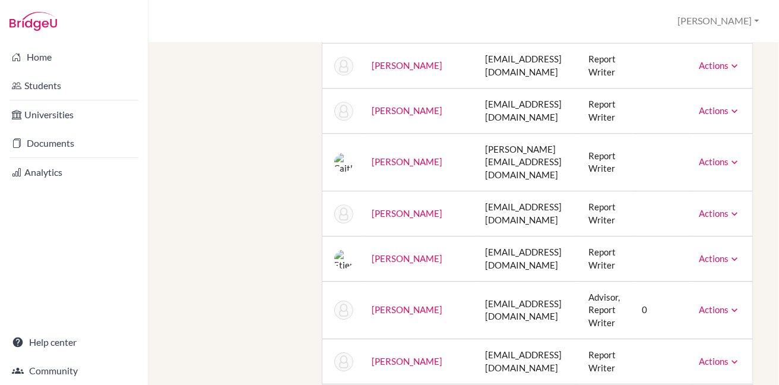
scroll to position [3970, 0]
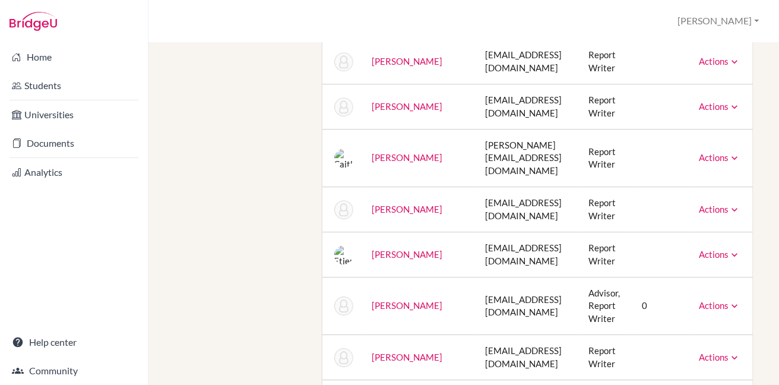
click at [729, 249] on icon at bounding box center [735, 255] width 12 height 12
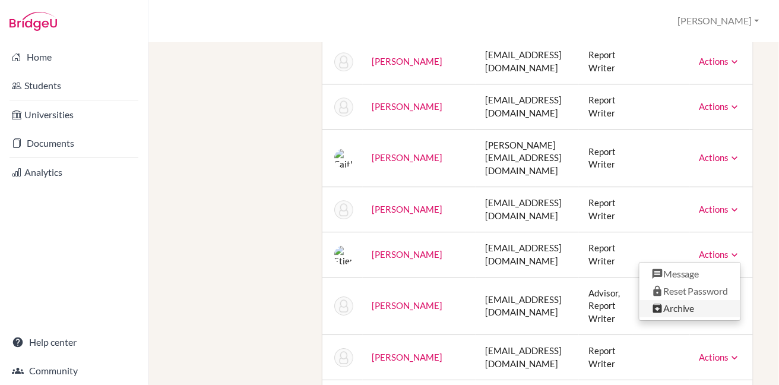
click at [681, 300] on link "Archive" at bounding box center [690, 308] width 101 height 17
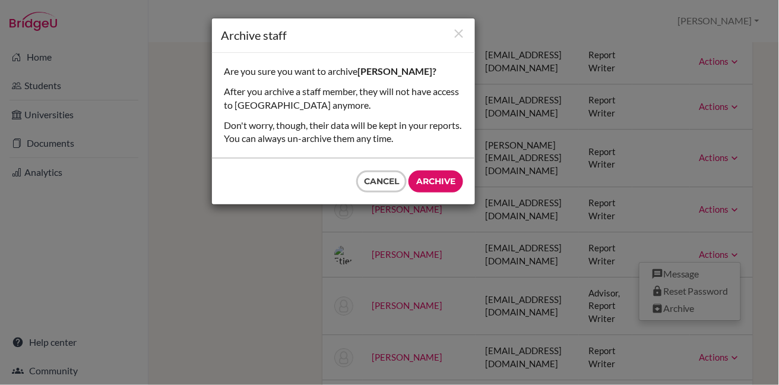
click at [421, 180] on input "Archive" at bounding box center [436, 181] width 55 height 22
type input "Archive"
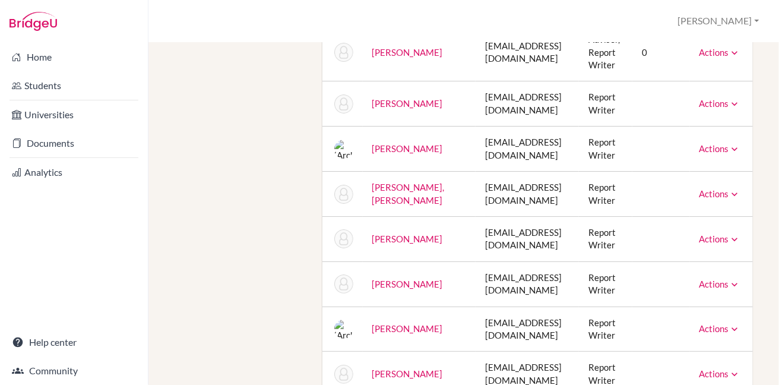
scroll to position [4195, 0]
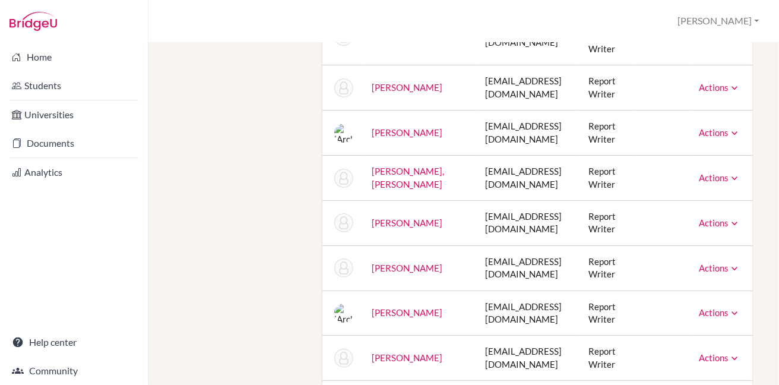
click at [729, 307] on icon at bounding box center [735, 313] width 12 height 12
click at [767, 295] on div "Staff School Details School Profile Import Users via Spreadsheet SAT scores bul…" at bounding box center [463, 214] width 631 height 342
click at [729, 352] on icon at bounding box center [735, 358] width 12 height 12
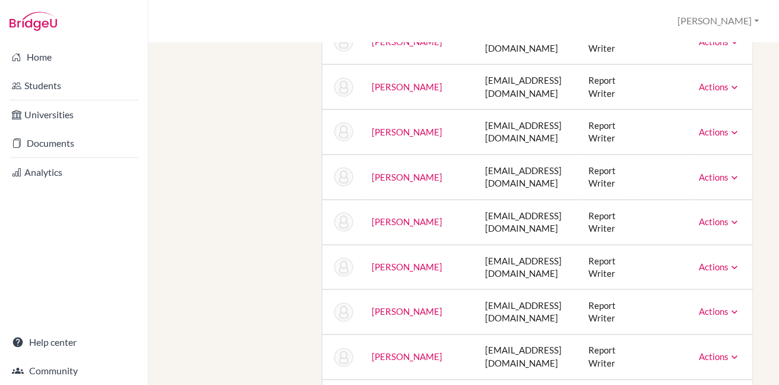
scroll to position [4573, 0]
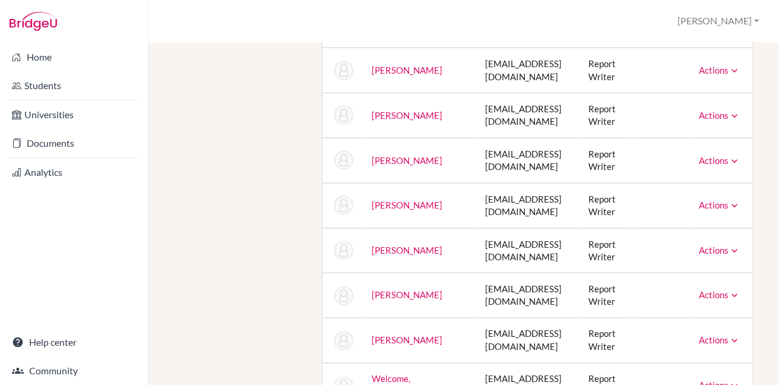
click at [732, 290] on icon at bounding box center [735, 296] width 12 height 12
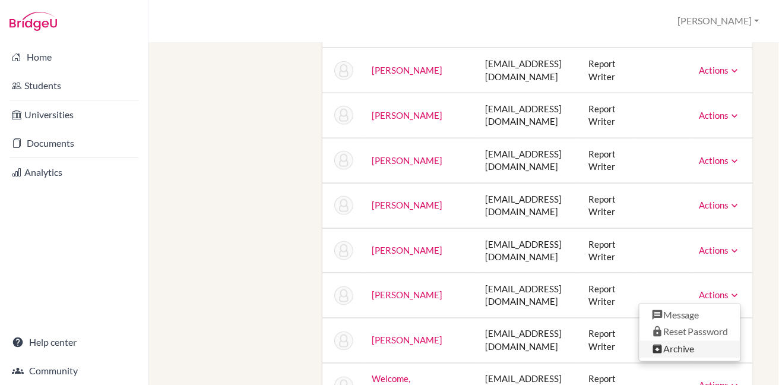
click at [687, 341] on link "Archive" at bounding box center [690, 349] width 101 height 17
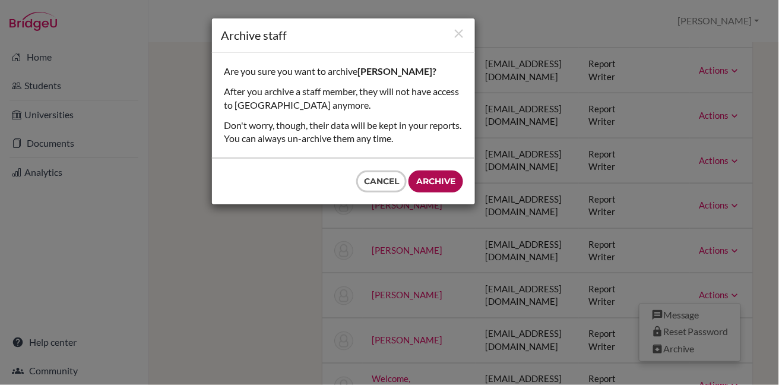
click at [444, 179] on input "Archive" at bounding box center [436, 181] width 55 height 22
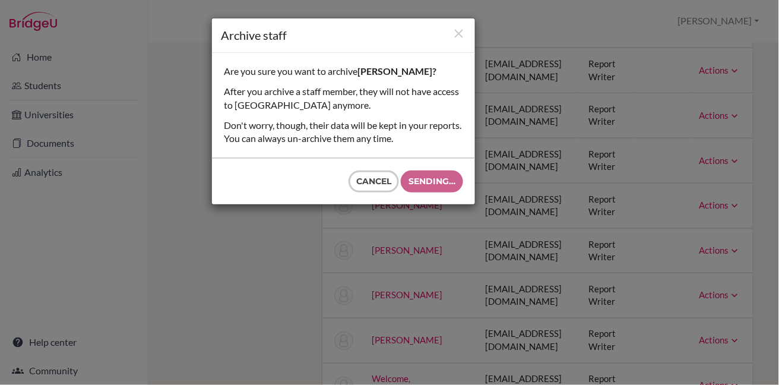
type input "Archive"
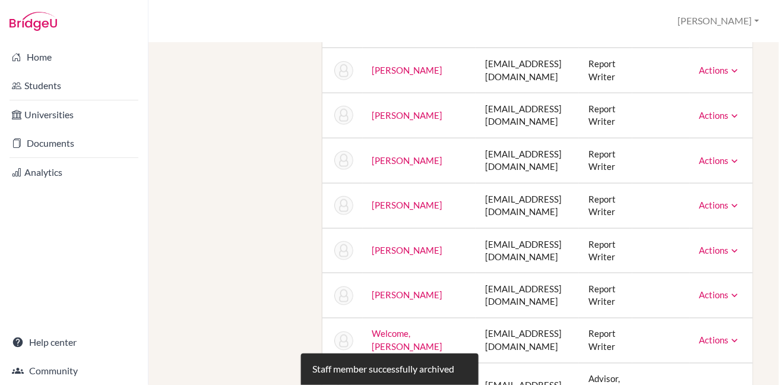
click at [729, 335] on icon at bounding box center [735, 341] width 12 height 12
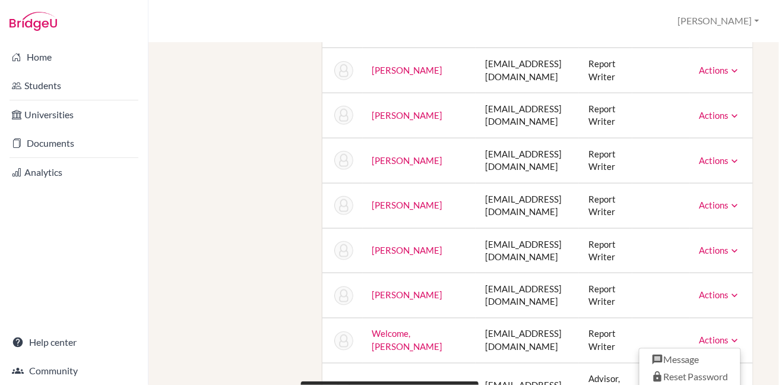
click at [675, 377] on div "School Settings > Staff Brian Profile School Settings Log out Your browser is n…" at bounding box center [463, 192] width 631 height 385
click at [731, 335] on icon at bounding box center [735, 341] width 12 height 12
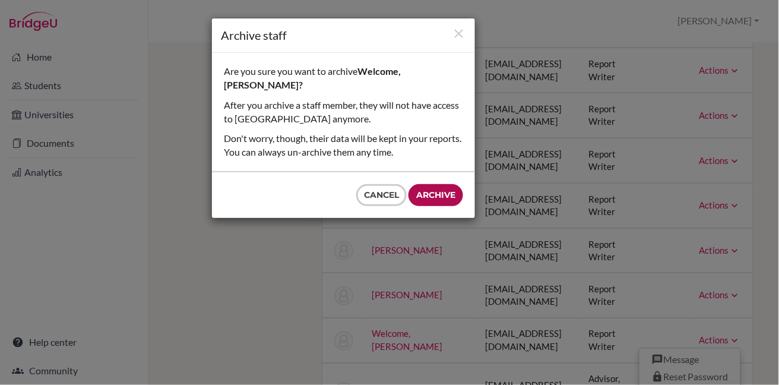
click at [443, 184] on input "Archive" at bounding box center [436, 195] width 55 height 22
type input "Archive"
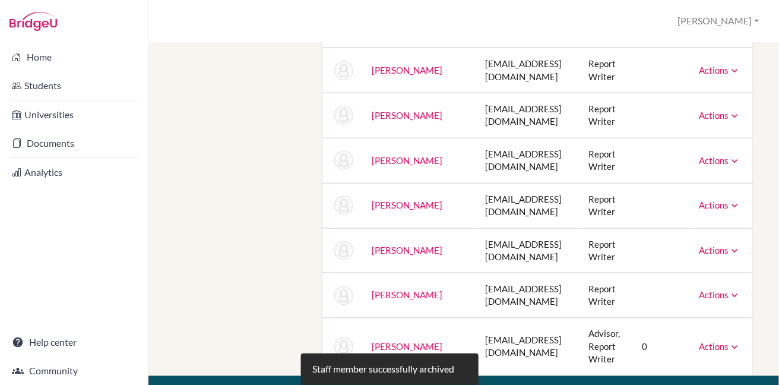
click at [731, 342] on icon at bounding box center [735, 348] width 12 height 12
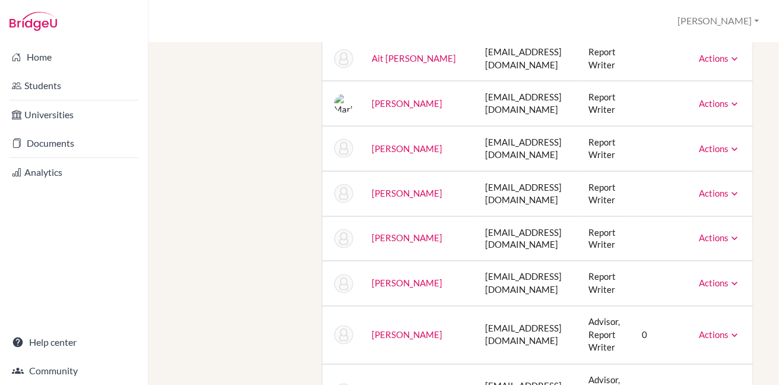
scroll to position [0, 0]
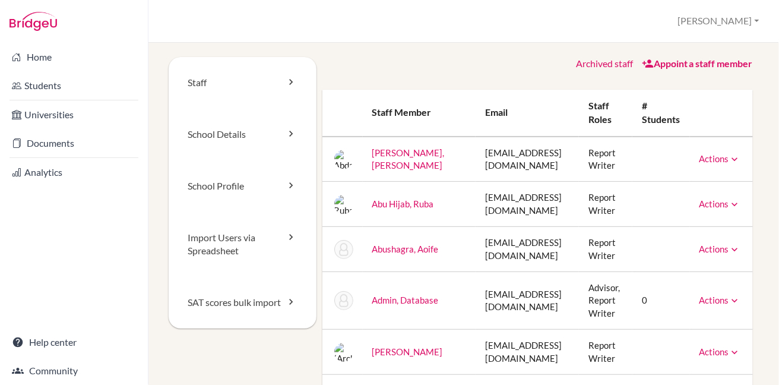
click at [729, 157] on icon at bounding box center [735, 159] width 12 height 12
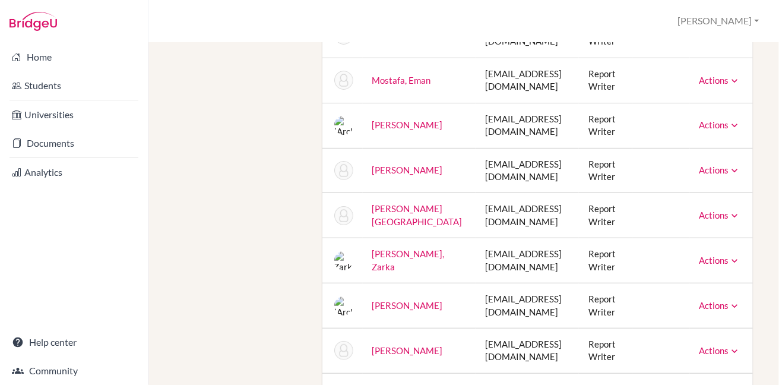
scroll to position [3235, 0]
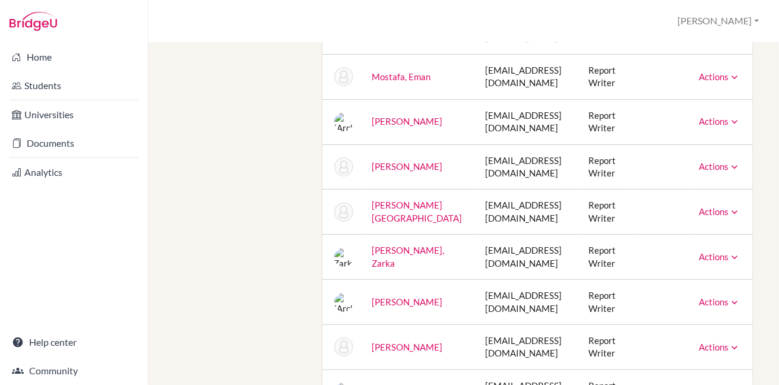
drag, startPoint x: 441, startPoint y: 295, endPoint x: 371, endPoint y: 295, distance: 70.1
click at [371, 295] on td "Noguera, Carlos" at bounding box center [419, 302] width 113 height 45
copy link "Noguera, Carlos"
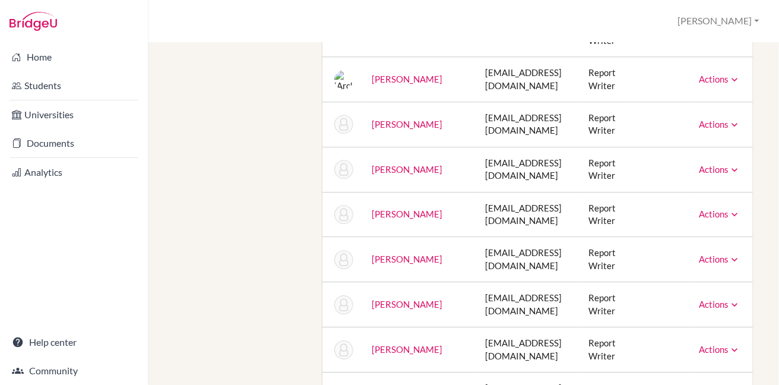
scroll to position [2840, 0]
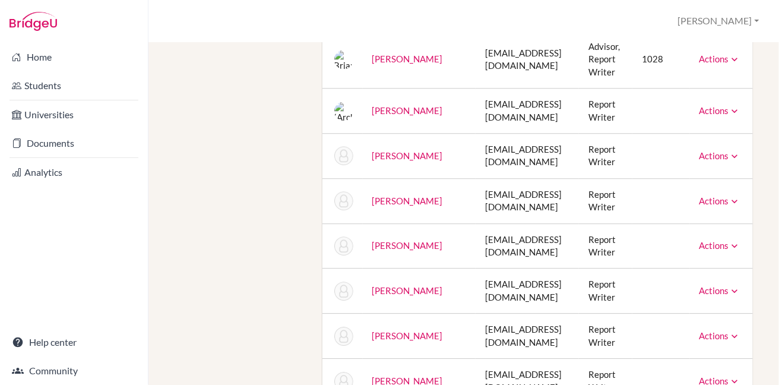
drag, startPoint x: 437, startPoint y: 106, endPoint x: 370, endPoint y: 102, distance: 66.6
click at [370, 102] on td "McBride, Bryce" at bounding box center [419, 110] width 113 height 45
copy link "McBride, Bryce"
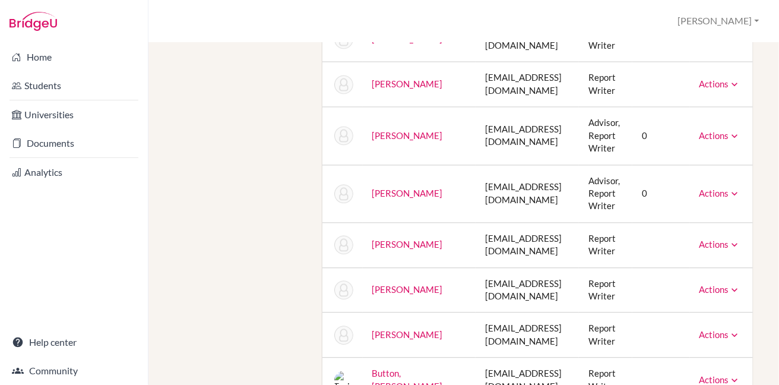
scroll to position [549, 0]
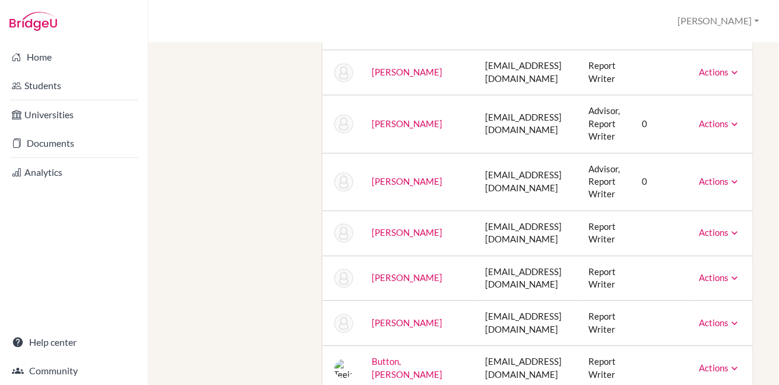
drag, startPoint x: 429, startPoint y: 230, endPoint x: 420, endPoint y: 235, distance: 10.9
click at [425, 235] on td "Bonetti, Trina" at bounding box center [419, 233] width 113 height 45
copy tr "Bonetti, Trina"
drag, startPoint x: 426, startPoint y: 275, endPoint x: 371, endPoint y: 276, distance: 54.6
click at [371, 276] on td "Brodie, Elliot" at bounding box center [419, 278] width 113 height 45
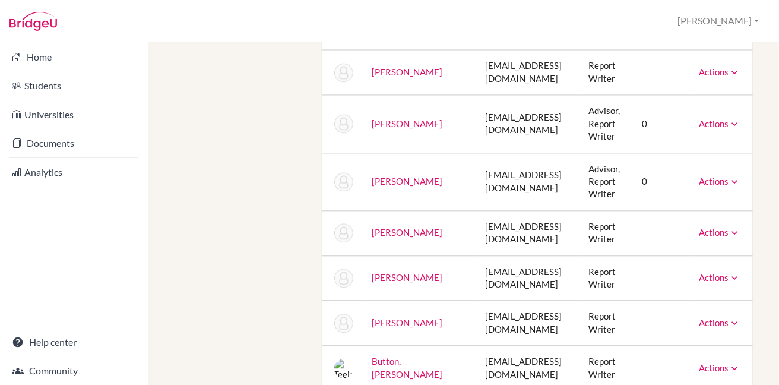
copy link "Brodie, Elliot"
click at [44, 146] on link "Documents" at bounding box center [73, 143] width 143 height 24
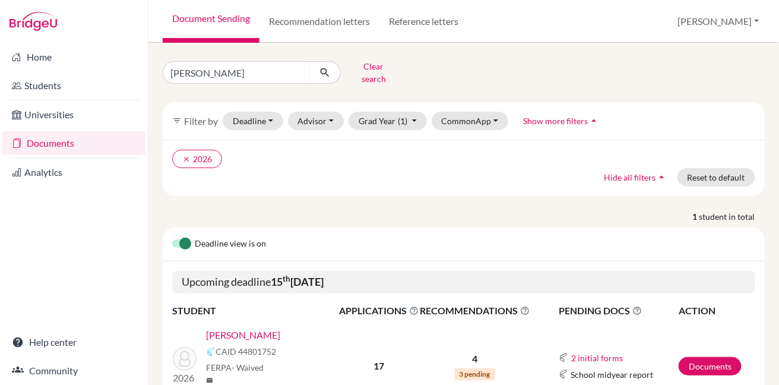
click at [234, 328] on link "[PERSON_NAME]" at bounding box center [243, 335] width 74 height 14
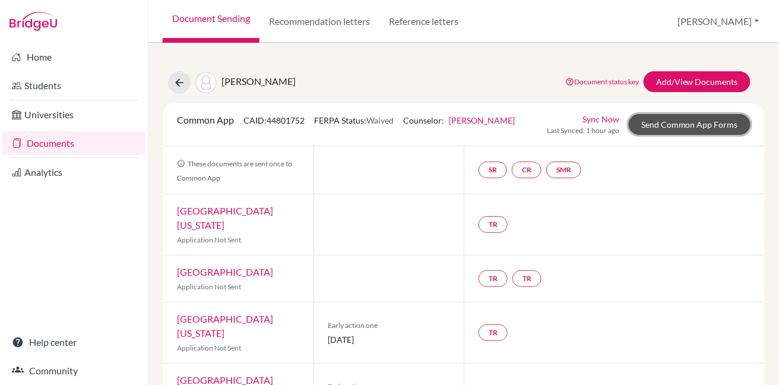
click at [698, 125] on link "Send Common App Forms" at bounding box center [690, 124] width 122 height 21
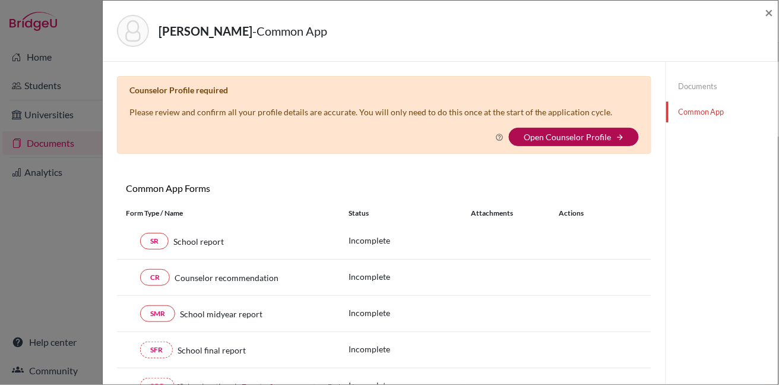
click at [565, 135] on link "Open Counselor Profile" at bounding box center [567, 137] width 87 height 10
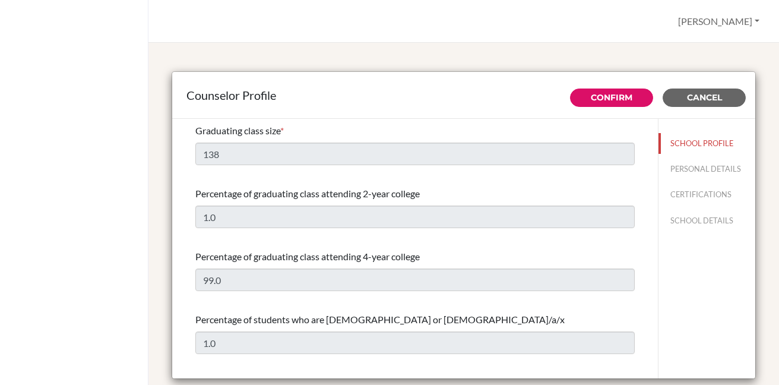
select select "0"
select select "352621"
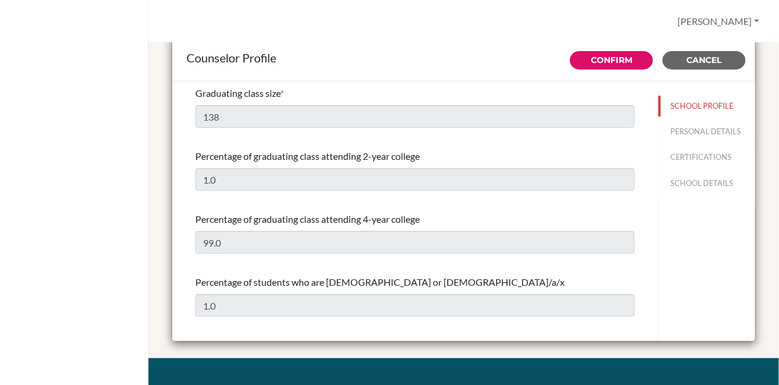
scroll to position [31, 0]
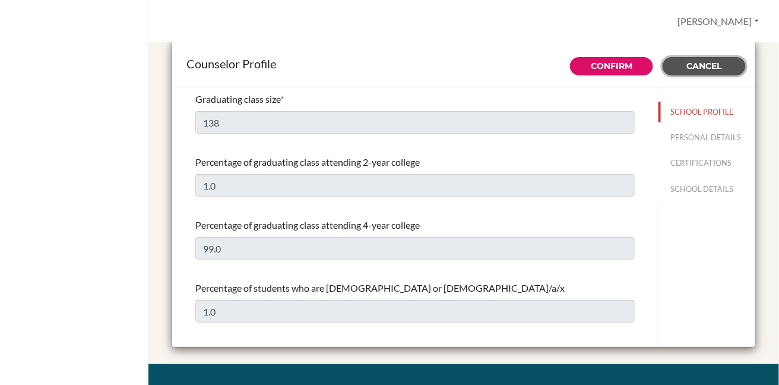
click at [702, 63] on span "Cancel" at bounding box center [704, 66] width 35 height 11
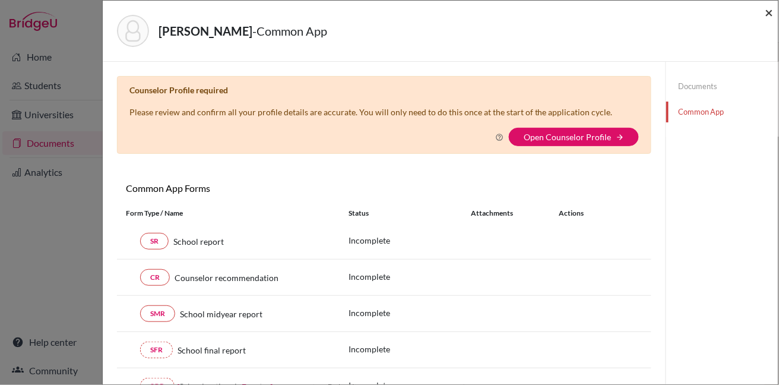
click at [772, 11] on span "×" at bounding box center [770, 12] width 8 height 17
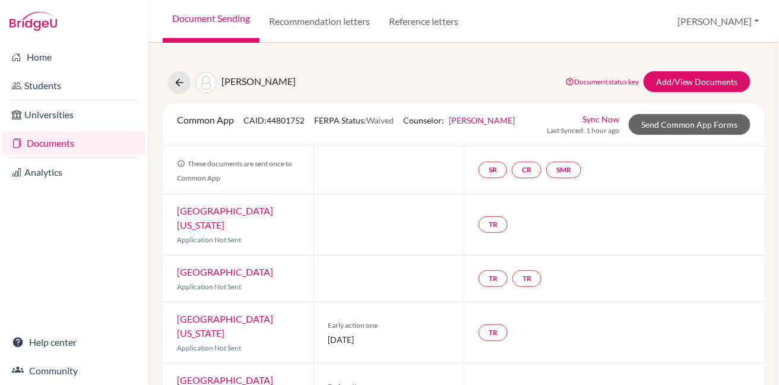
click at [255, 266] on link "University of Chicago" at bounding box center [225, 271] width 96 height 11
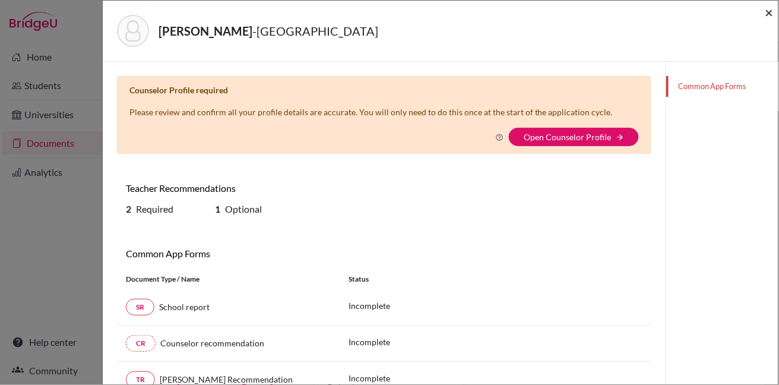
click at [769, 10] on span "×" at bounding box center [770, 12] width 8 height 17
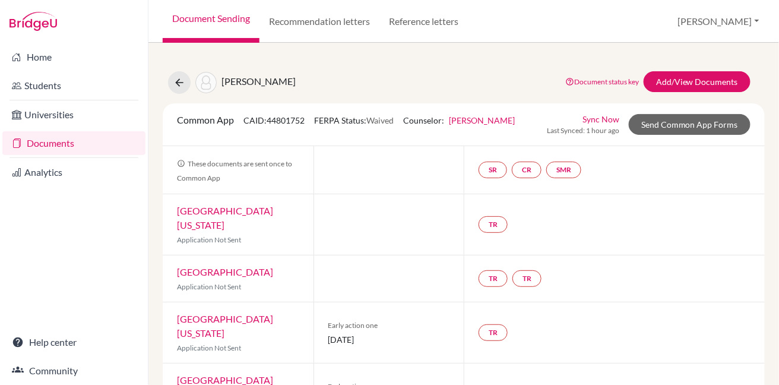
click at [264, 213] on link "University of Pennsylvania" at bounding box center [225, 218] width 96 height 26
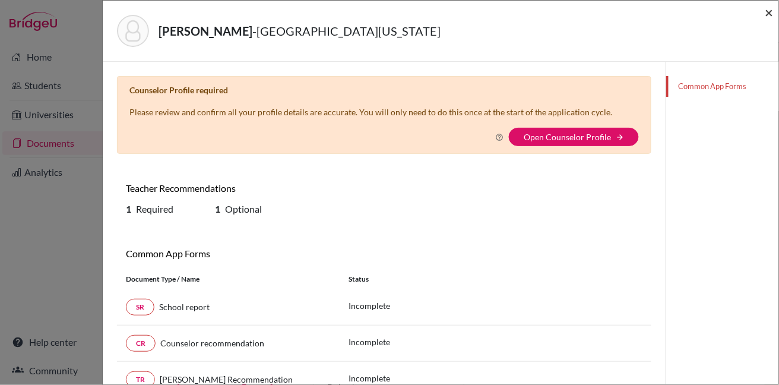
click at [770, 8] on span "×" at bounding box center [770, 12] width 8 height 17
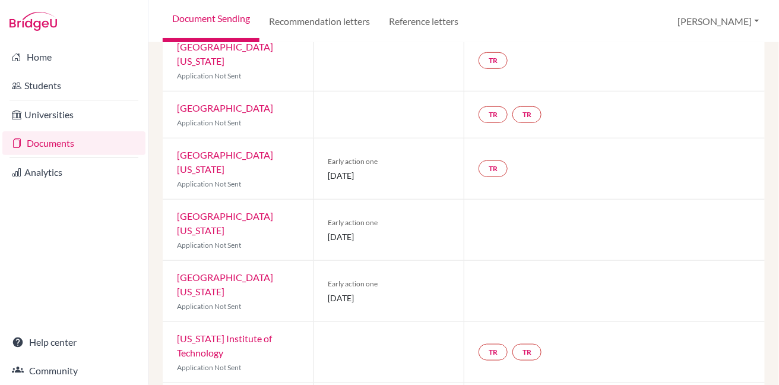
scroll to position [169, 0]
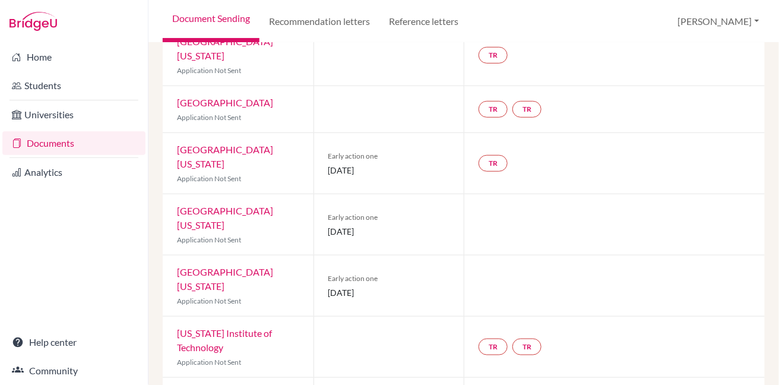
click at [255, 327] on link "California Institute of Technology" at bounding box center [224, 340] width 95 height 26
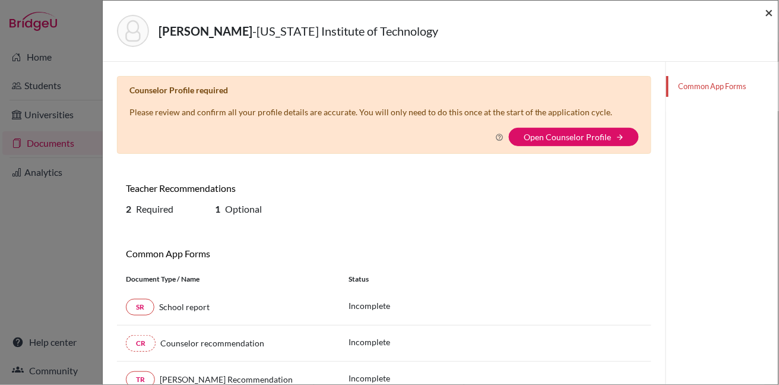
click at [770, 17] on span "×" at bounding box center [770, 12] width 8 height 17
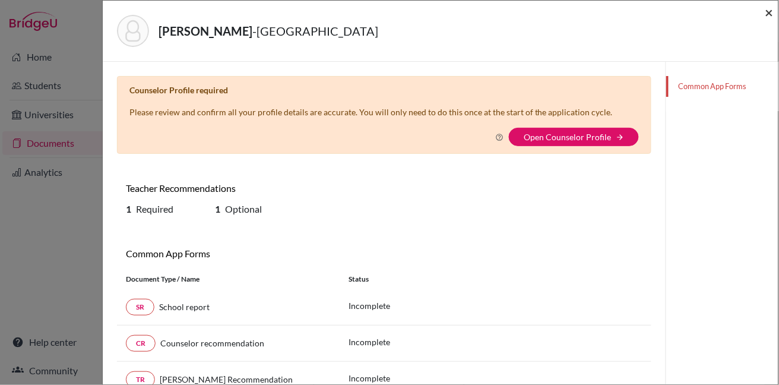
click at [770, 10] on span "×" at bounding box center [770, 12] width 8 height 17
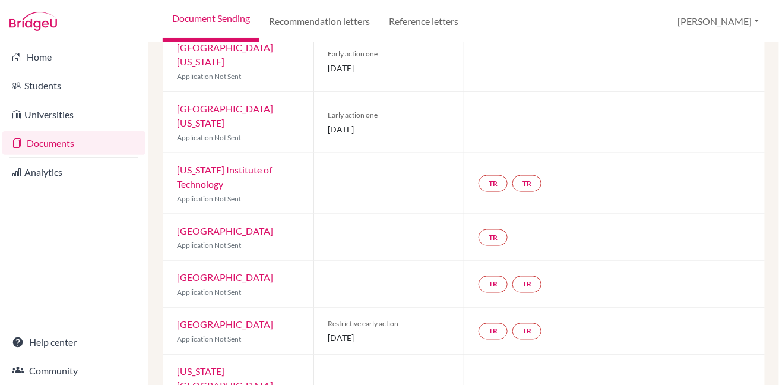
scroll to position [353, 0]
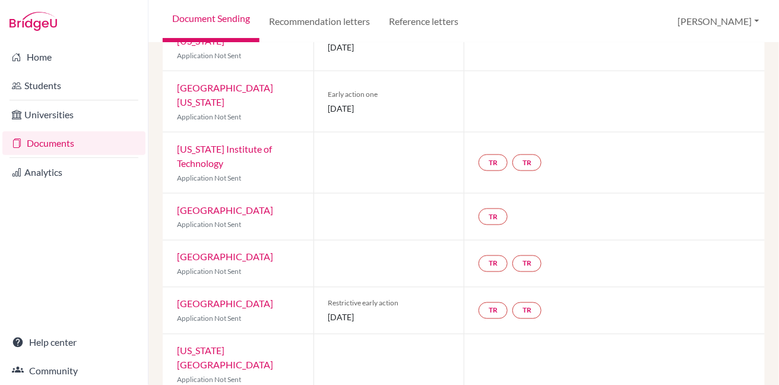
click at [242, 251] on link "[GEOGRAPHIC_DATA]" at bounding box center [225, 256] width 96 height 11
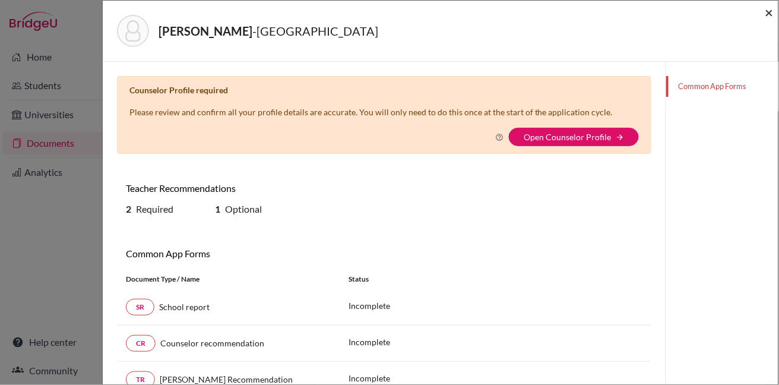
click at [768, 7] on span "×" at bounding box center [770, 12] width 8 height 17
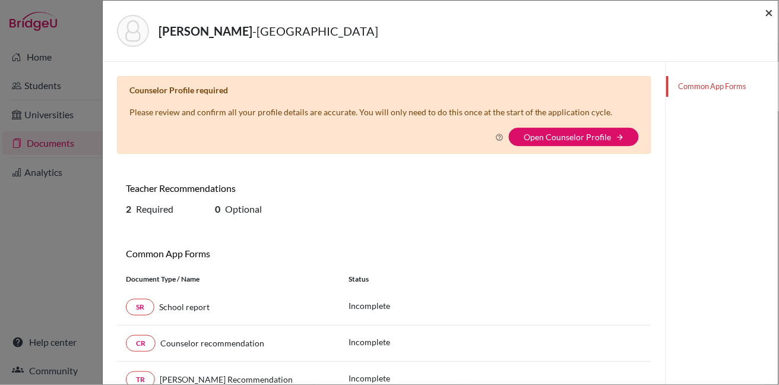
click at [769, 15] on span "×" at bounding box center [770, 12] width 8 height 17
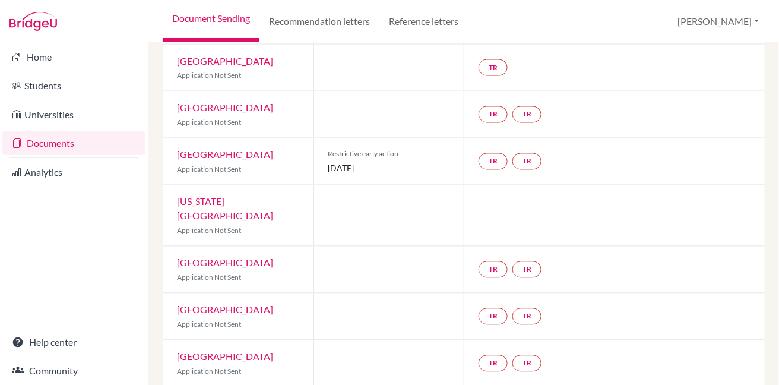
scroll to position [537, 0]
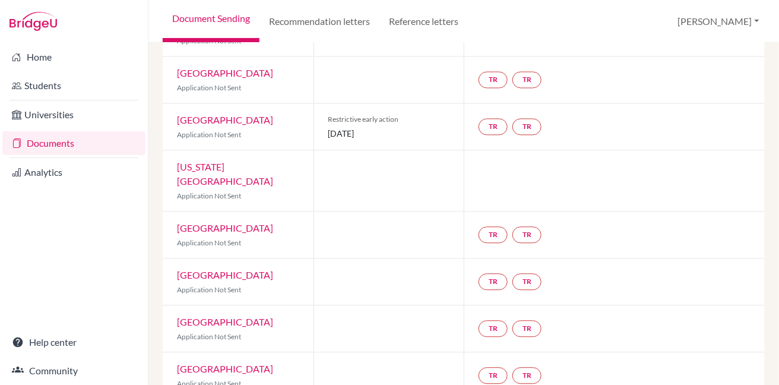
click at [215, 270] on link "Yale University" at bounding box center [225, 275] width 96 height 11
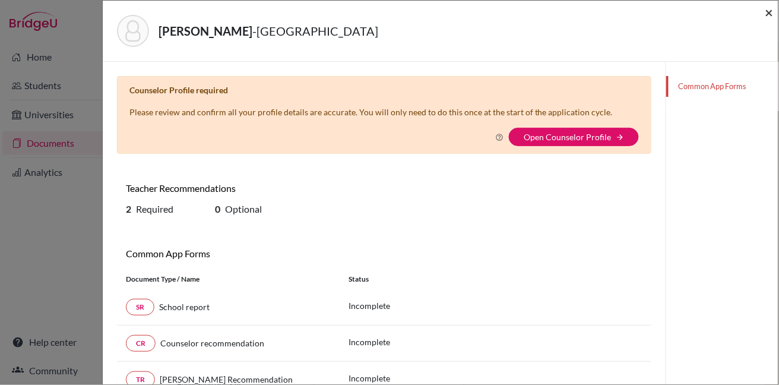
click at [767, 14] on span "×" at bounding box center [770, 12] width 8 height 17
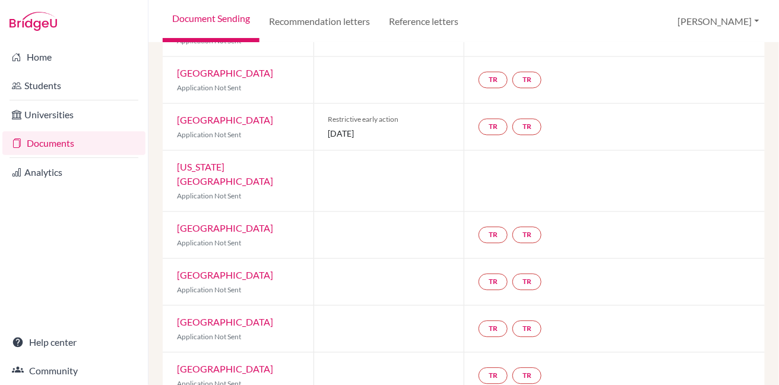
click at [226, 317] on link "Stanford University" at bounding box center [225, 322] width 96 height 11
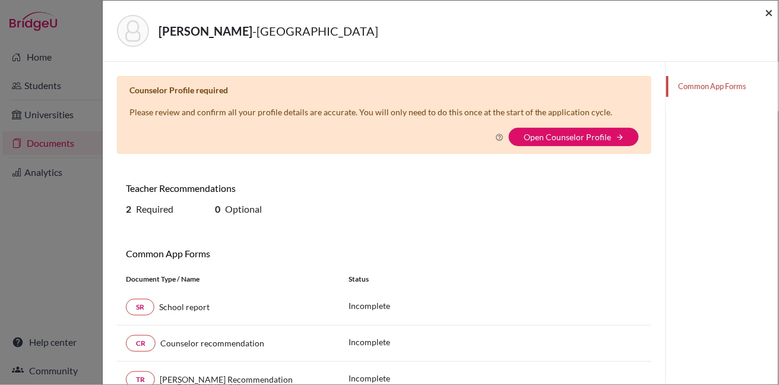
click at [770, 11] on span "×" at bounding box center [770, 12] width 8 height 17
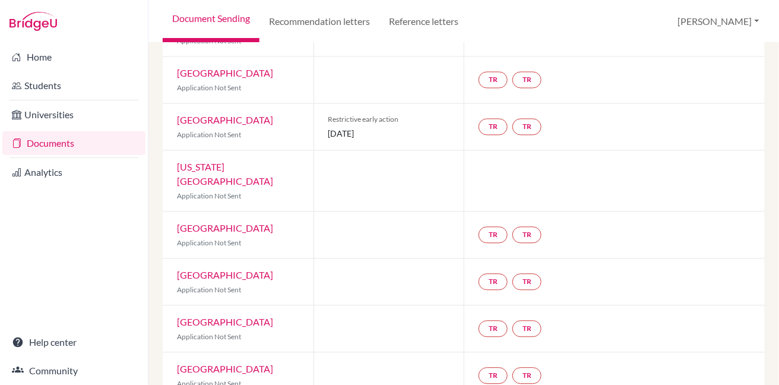
click at [227, 363] on link "Columbia University" at bounding box center [225, 368] width 96 height 11
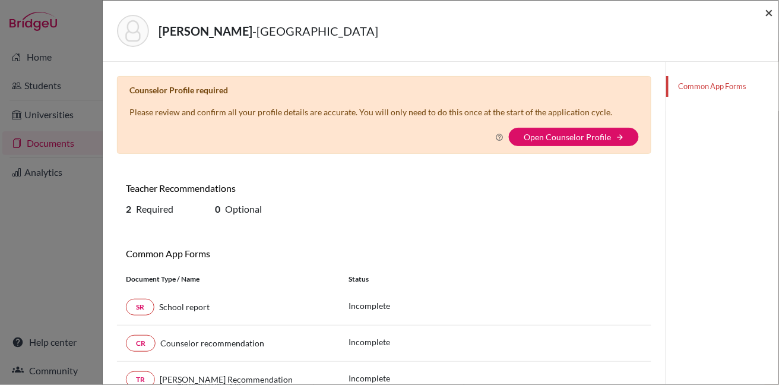
click at [771, 11] on span "×" at bounding box center [770, 12] width 8 height 17
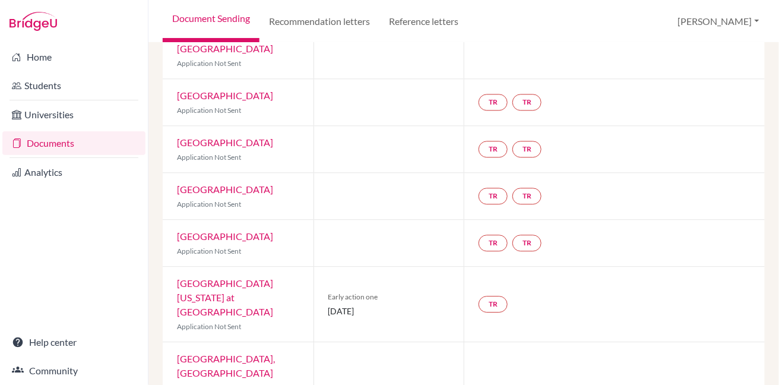
scroll to position [673, 0]
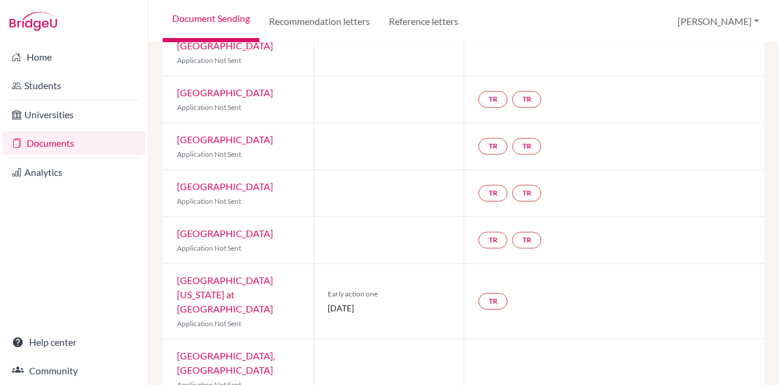
click at [257, 274] on link "University of North Carolina at Chapel Hill" at bounding box center [225, 294] width 96 height 40
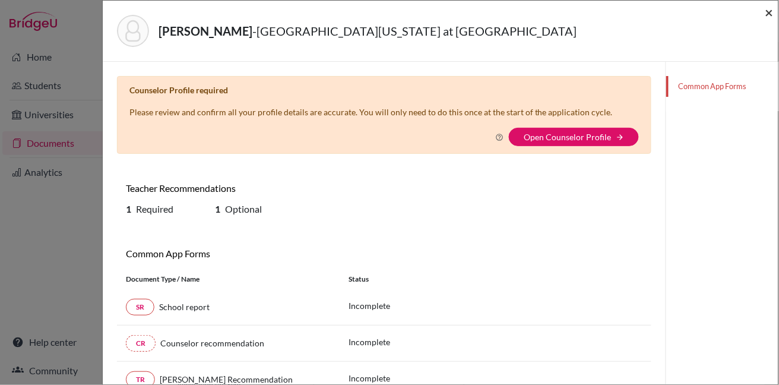
click at [774, 12] on span "×" at bounding box center [770, 12] width 8 height 17
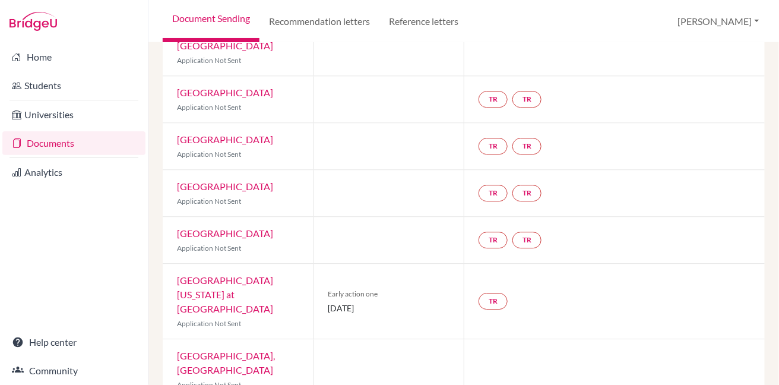
scroll to position [690, 0]
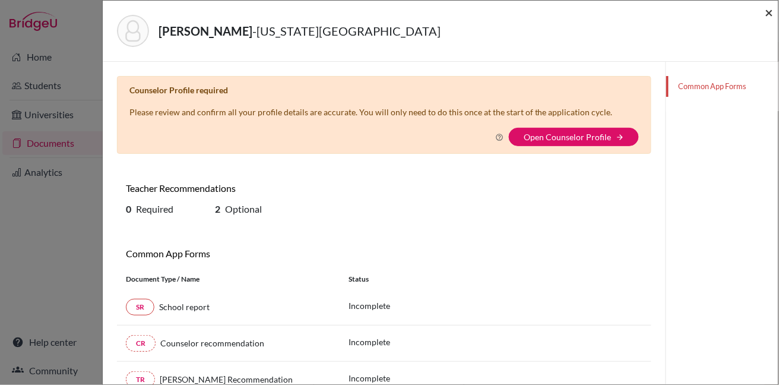
click at [770, 11] on span "×" at bounding box center [770, 12] width 8 height 17
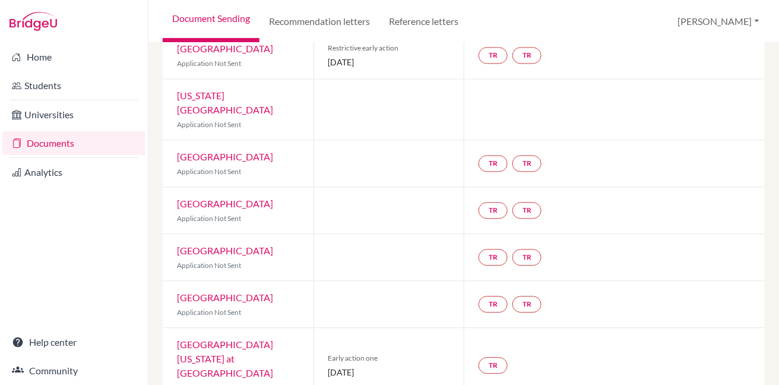
scroll to position [608, 0]
click at [216, 339] on link "University of North Carolina at Chapel Hill" at bounding box center [225, 359] width 96 height 40
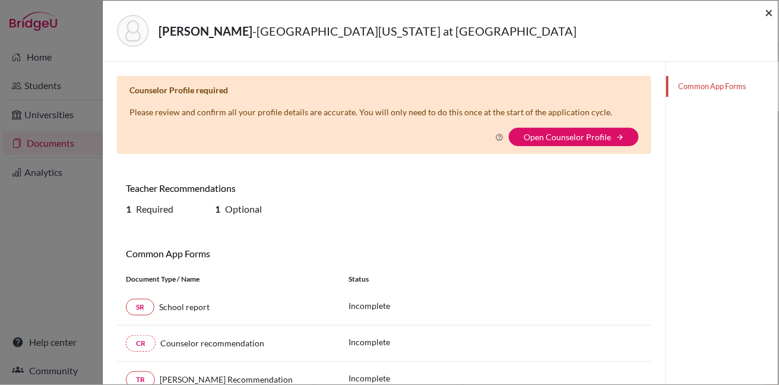
click at [770, 12] on span "×" at bounding box center [770, 12] width 8 height 17
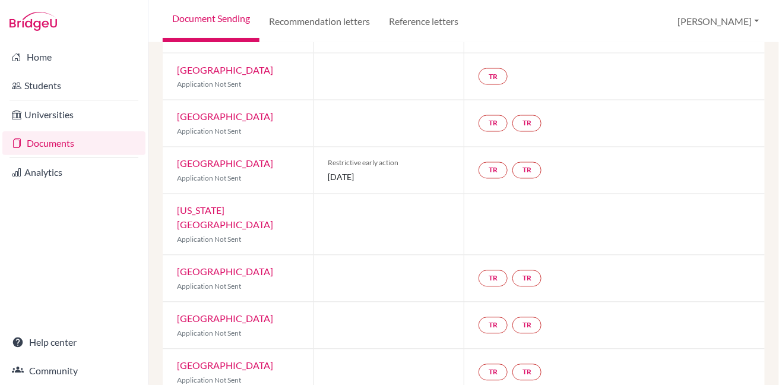
scroll to position [477, 0]
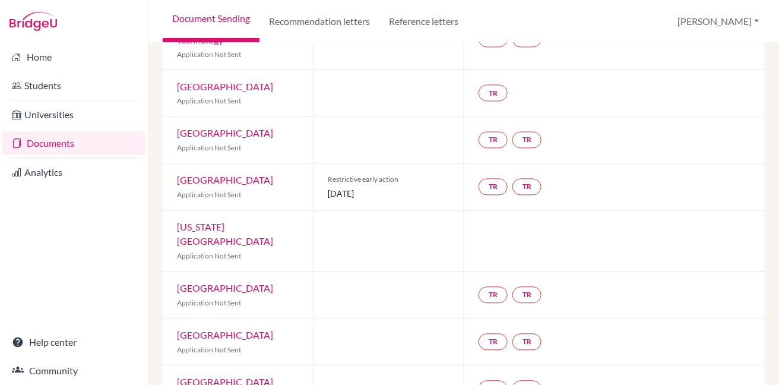
click at [229, 175] on link "Harvard University" at bounding box center [225, 180] width 96 height 11
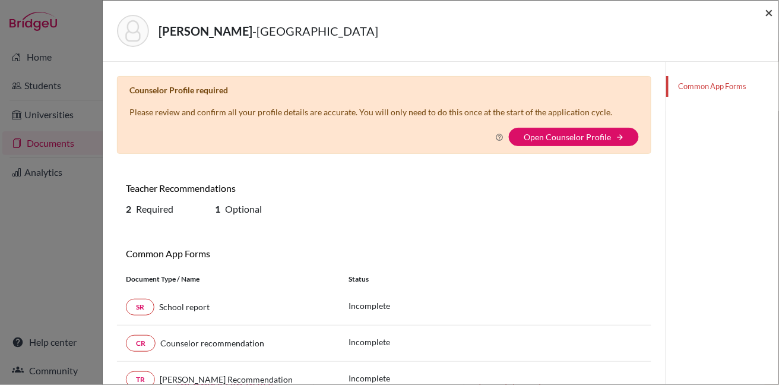
click at [770, 13] on span "×" at bounding box center [770, 12] width 8 height 17
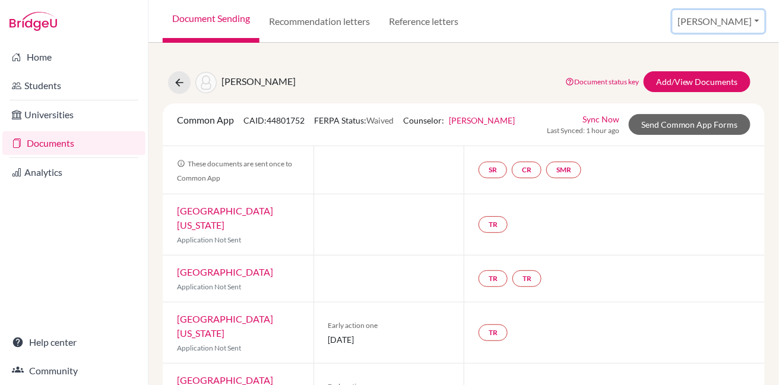
click at [755, 24] on button "[PERSON_NAME]" at bounding box center [719, 21] width 92 height 23
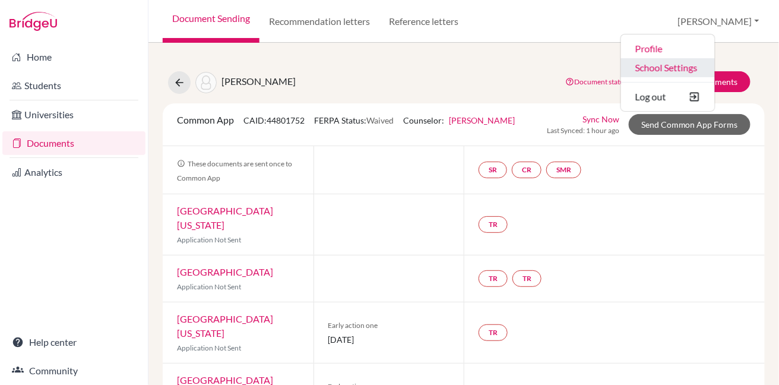
click at [715, 63] on link "School Settings" at bounding box center [668, 67] width 94 height 19
